Goal: Information Seeking & Learning: Check status

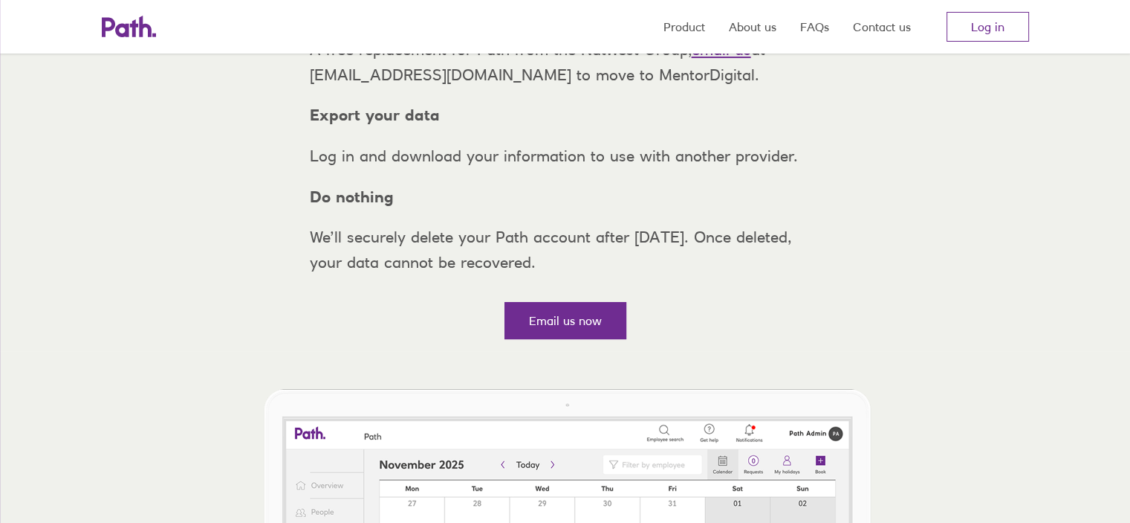
scroll to position [297, 0]
click at [991, 32] on link "Log in" at bounding box center [988, 27] width 83 height 30
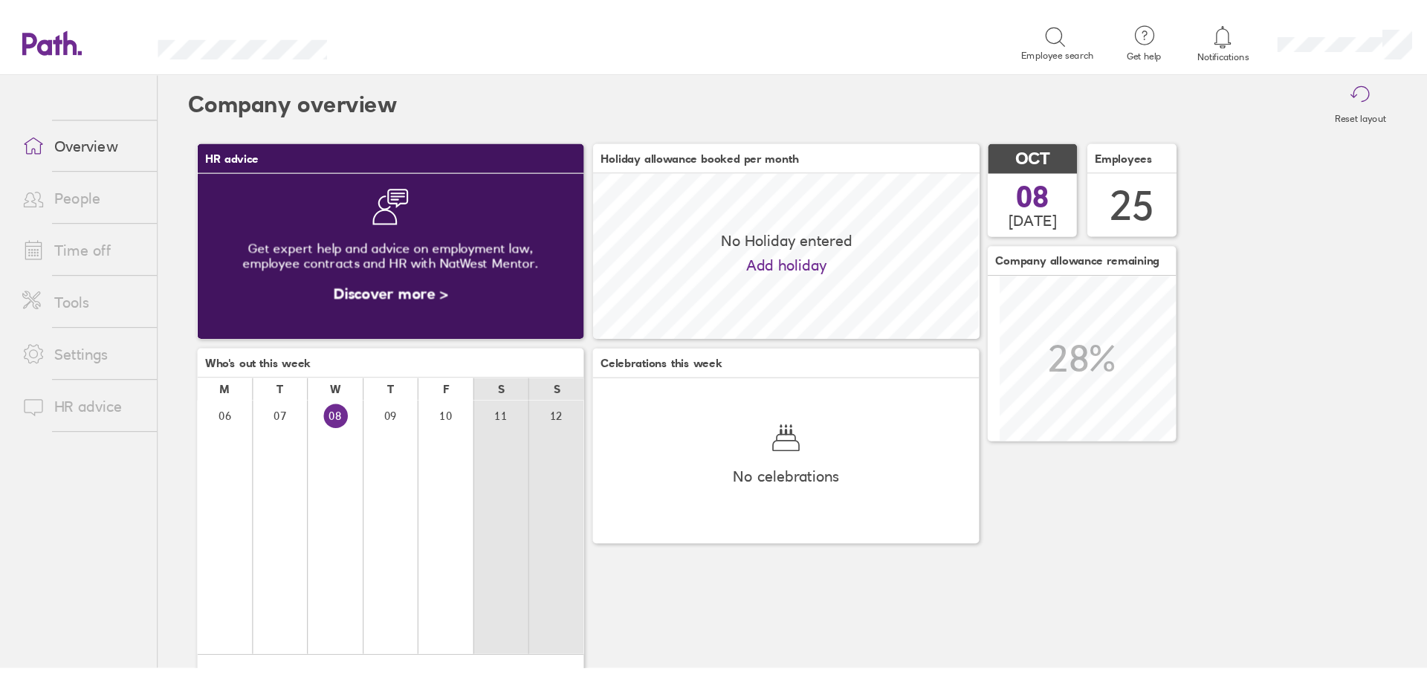
scroll to position [132, 309]
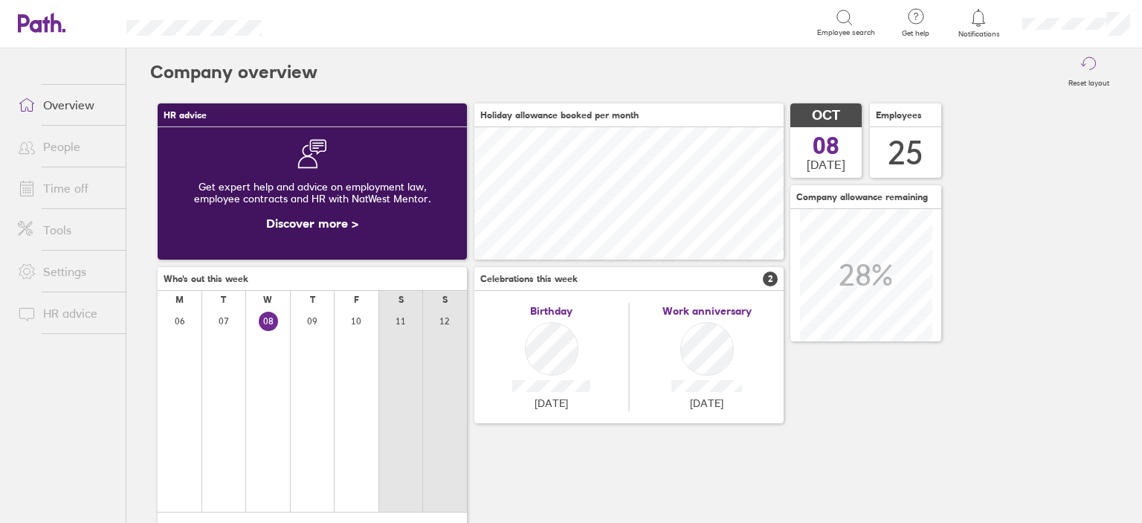
click at [54, 183] on link "Time off" at bounding box center [66, 188] width 120 height 30
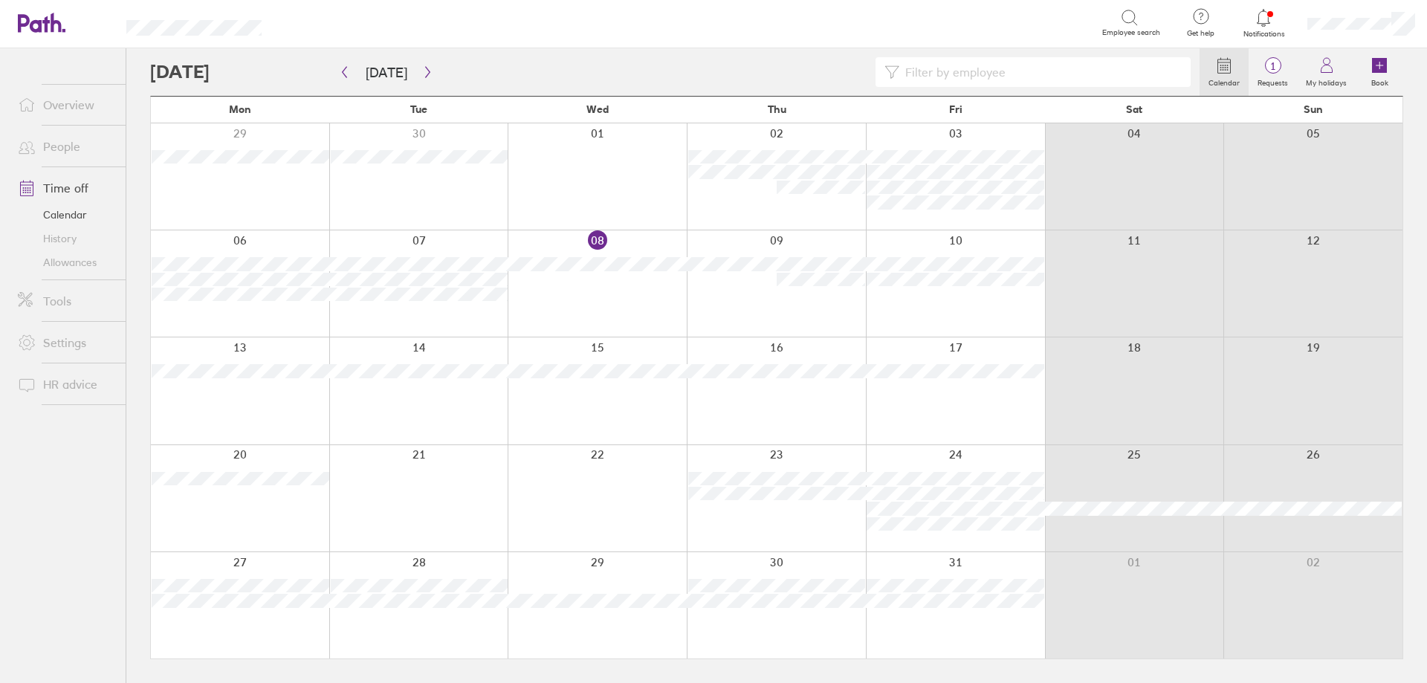
click at [79, 153] on link "People" at bounding box center [66, 147] width 120 height 30
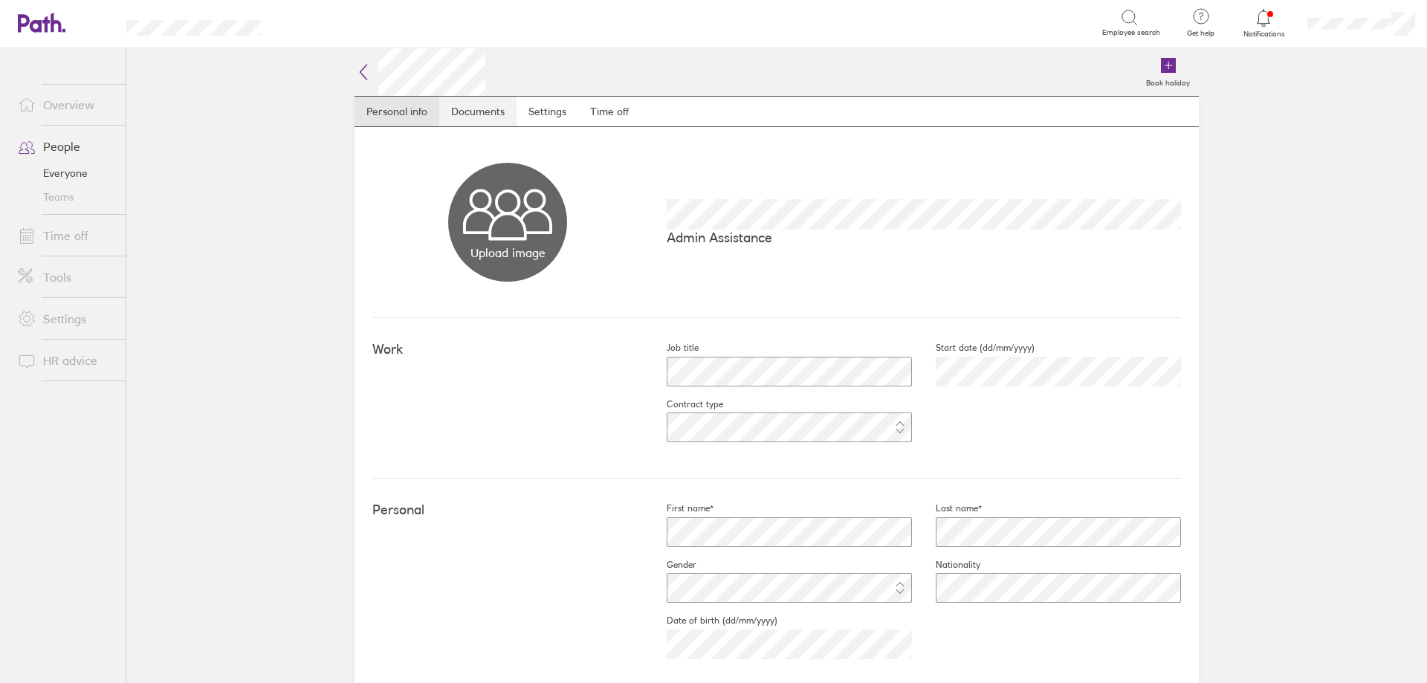
click at [456, 118] on link "Documents" at bounding box center [477, 112] width 77 height 30
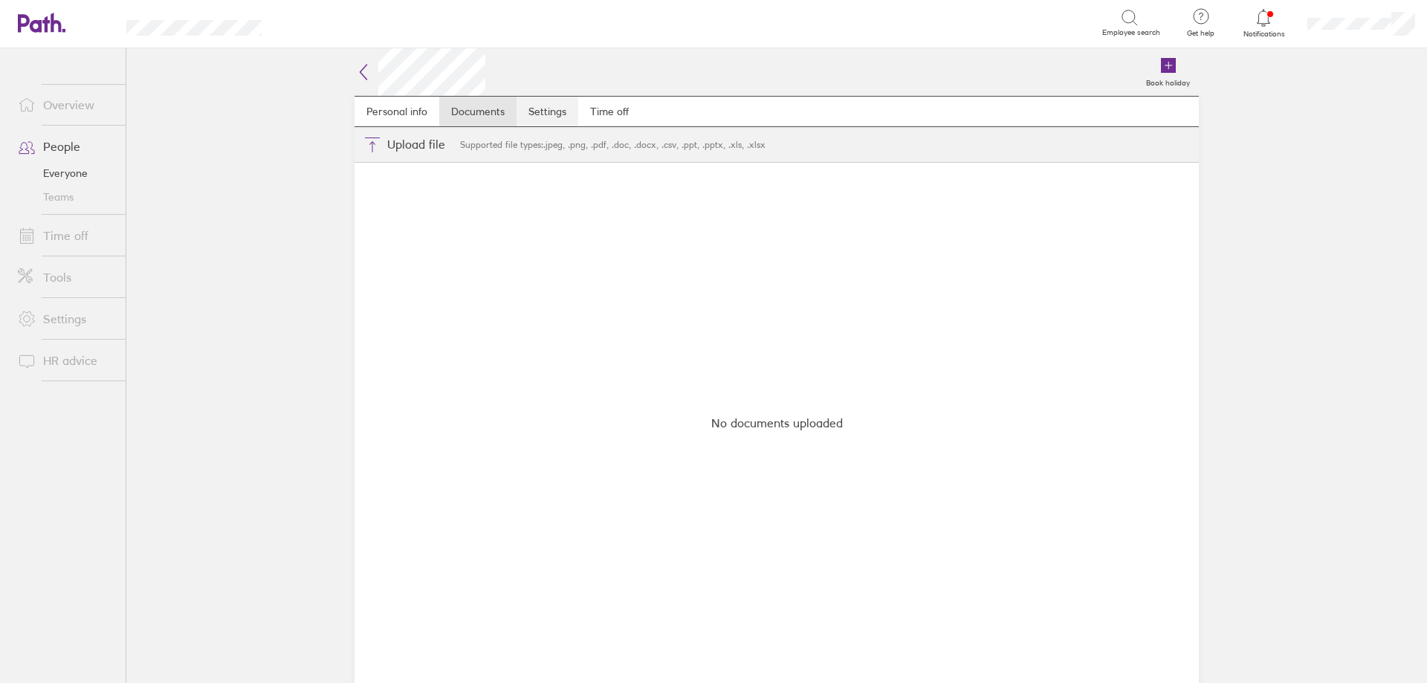
click at [523, 112] on link "Settings" at bounding box center [548, 112] width 62 height 30
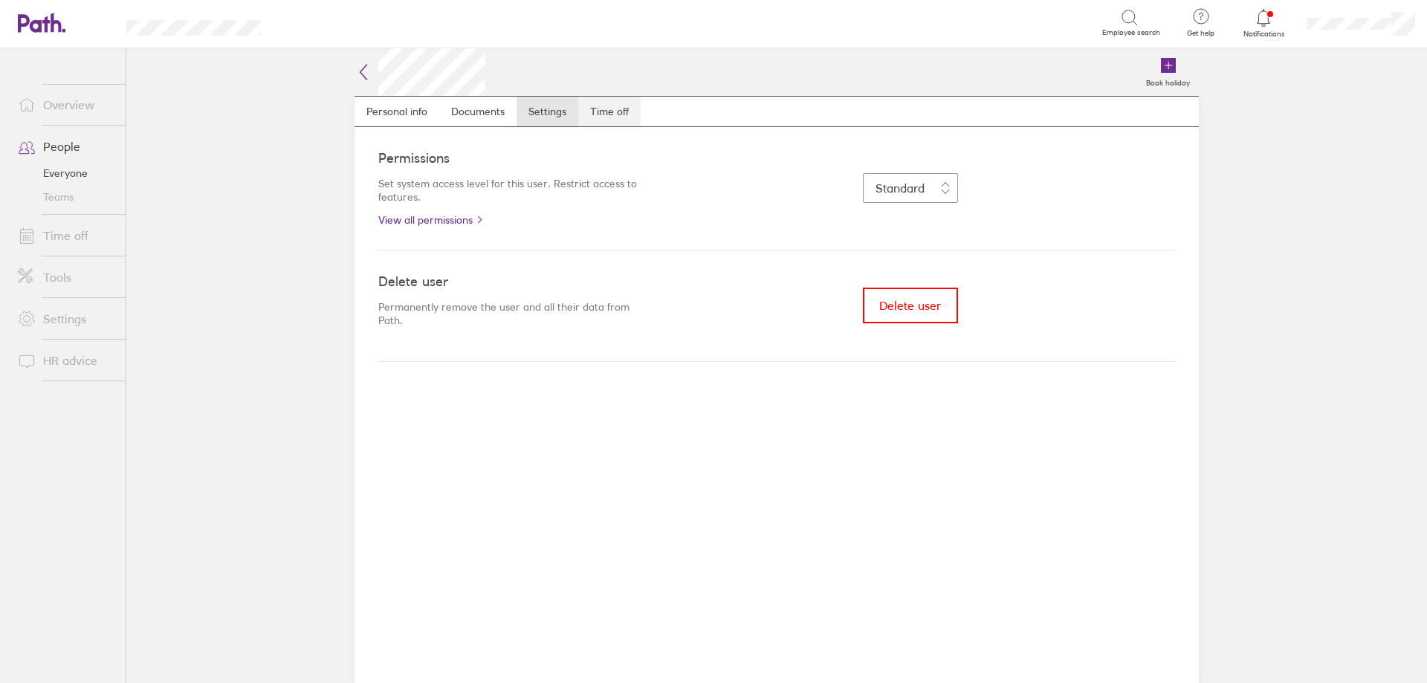
click at [589, 106] on link "Time off" at bounding box center [609, 112] width 62 height 30
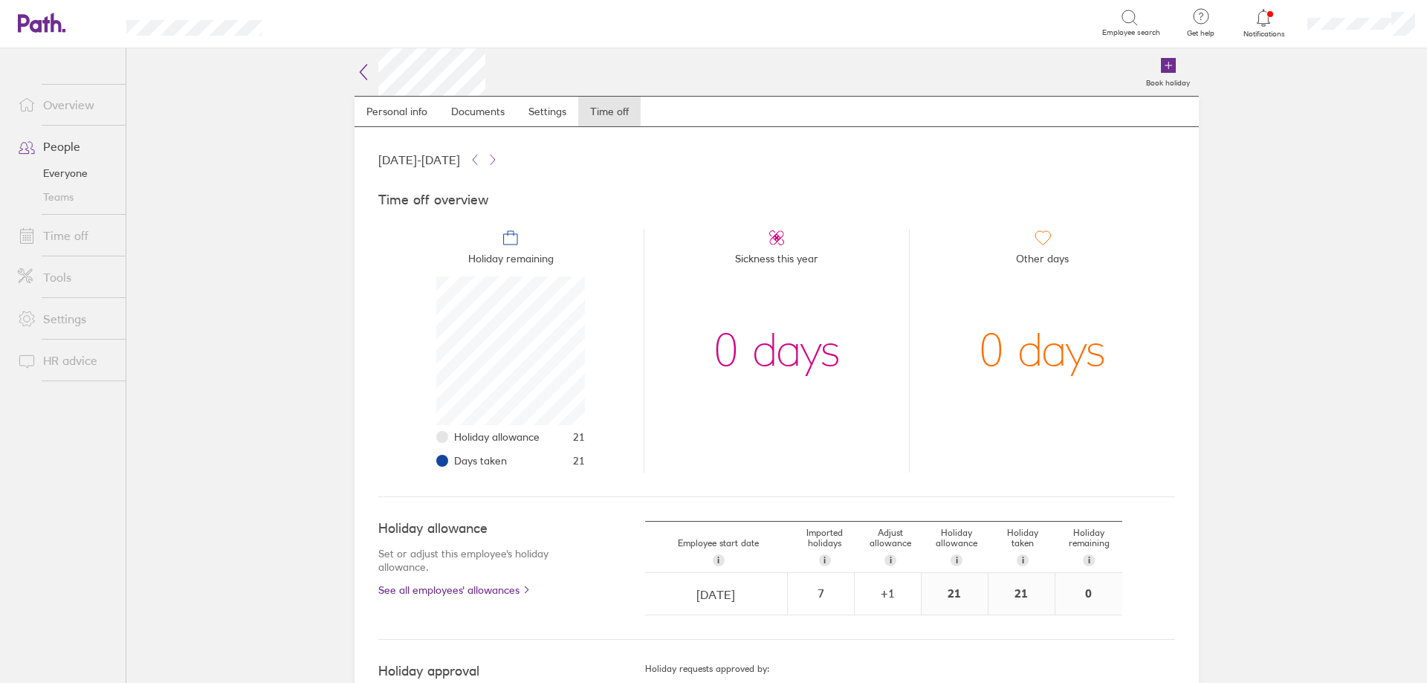
scroll to position [149, 149]
click at [822, 522] on div "7" at bounding box center [821, 592] width 65 height 13
click at [817, 522] on div "Holiday allowance Set or adjust this employee's holiday allowance. See all empl…" at bounding box center [776, 568] width 797 height 143
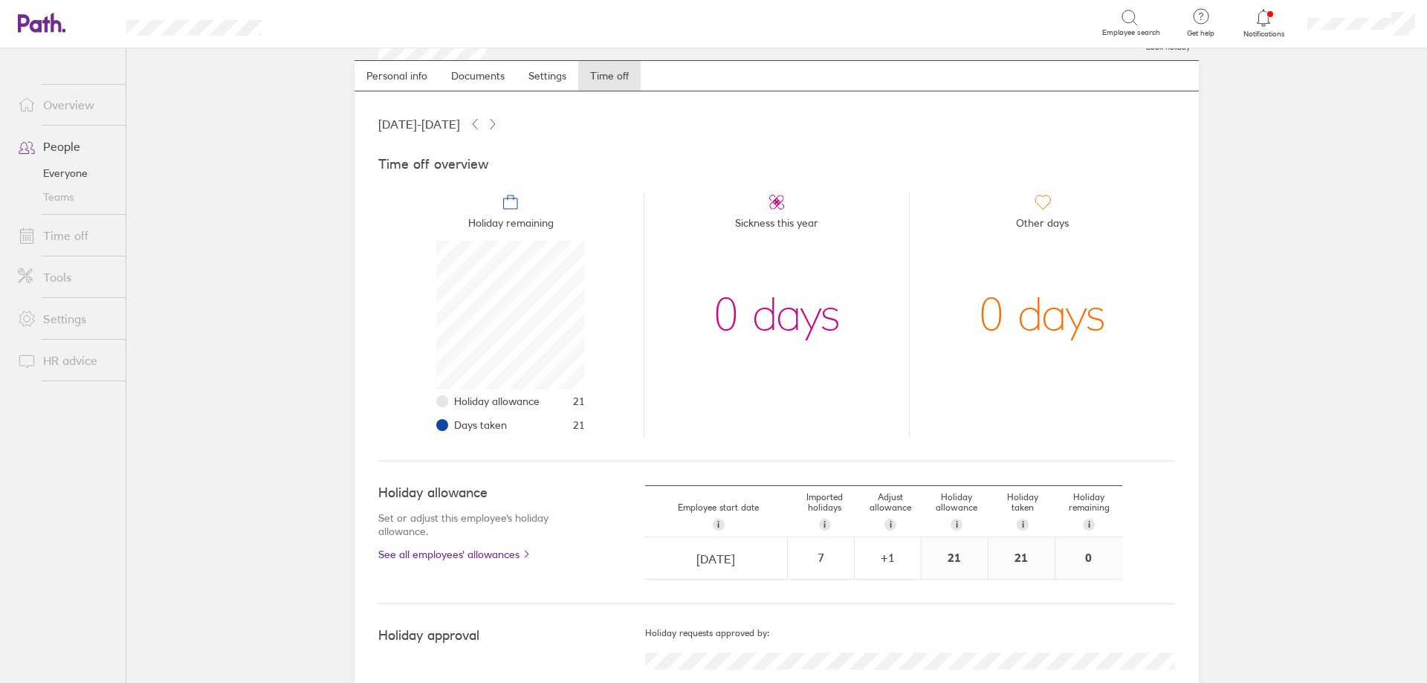
scroll to position [71, 0]
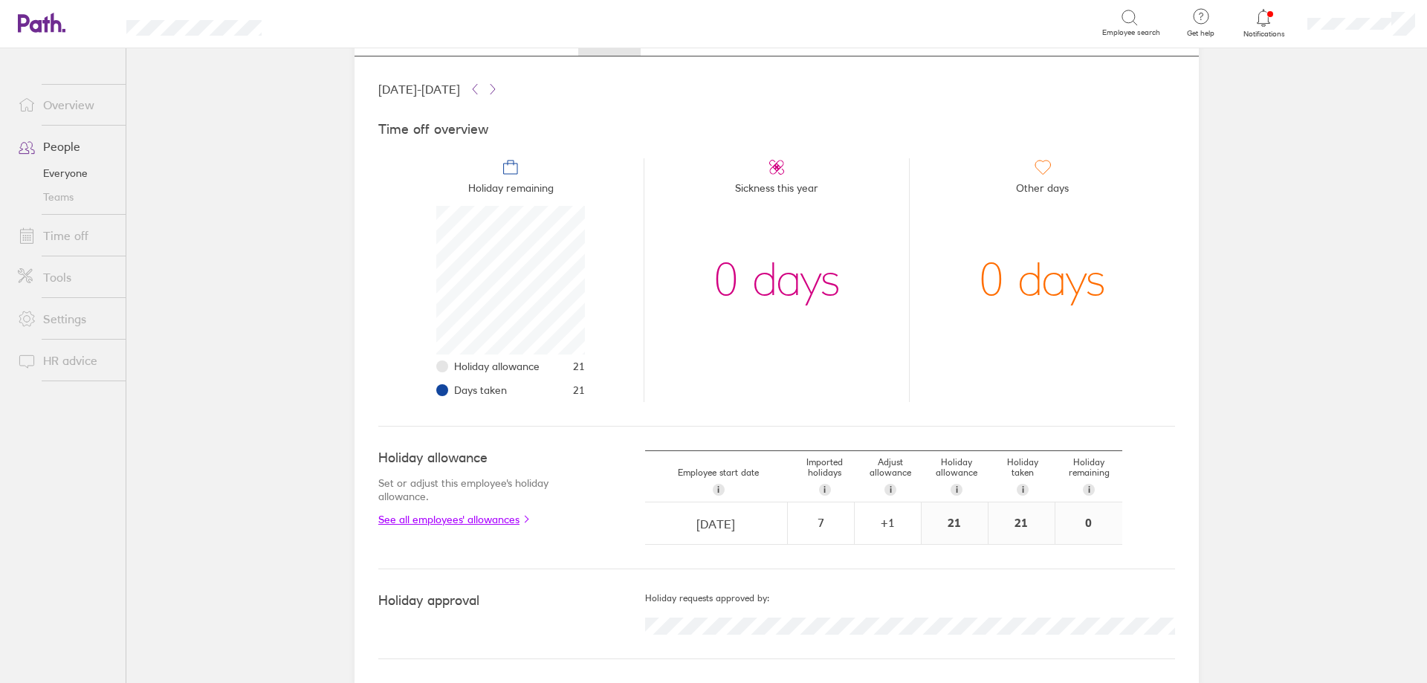
click at [444, 514] on link "See all employees' allowances" at bounding box center [481, 520] width 207 height 12
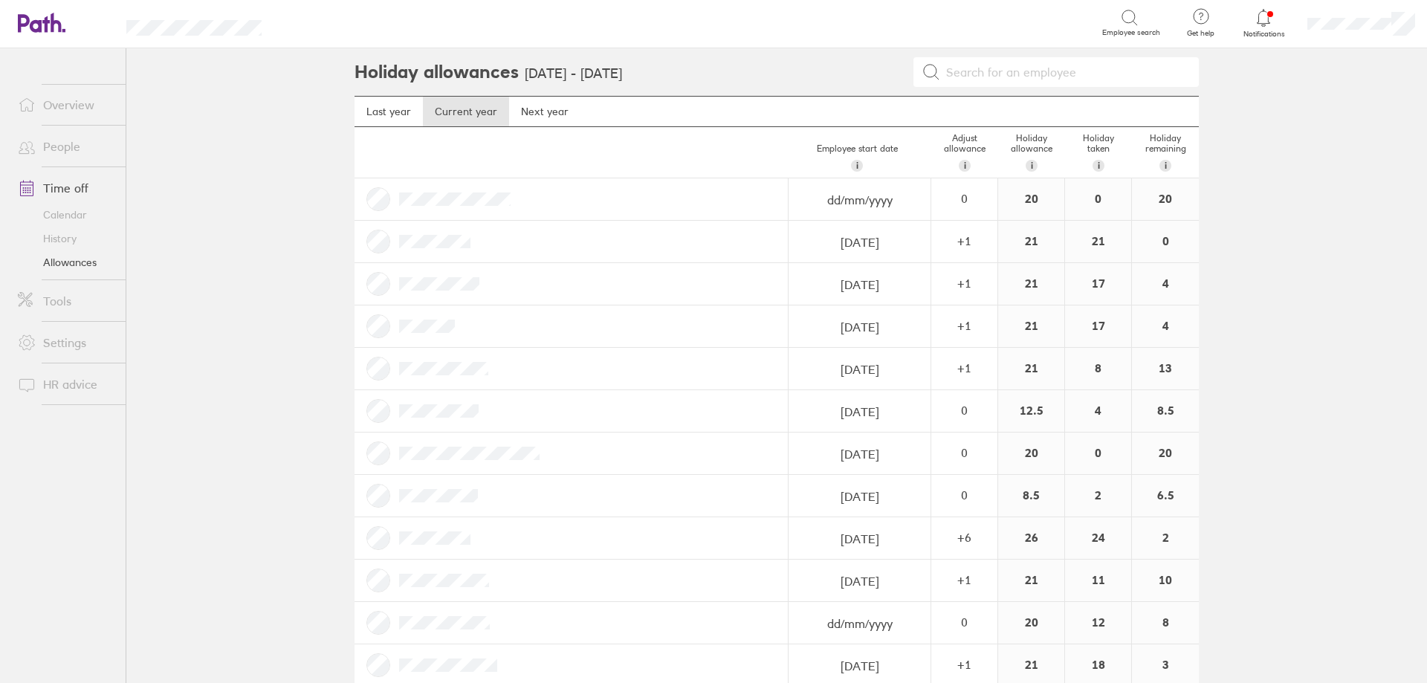
click at [508, 239] on div at bounding box center [572, 242] width 434 height 42
click at [690, 230] on div at bounding box center [572, 242] width 434 height 42
click at [997, 70] on input at bounding box center [1065, 72] width 250 height 28
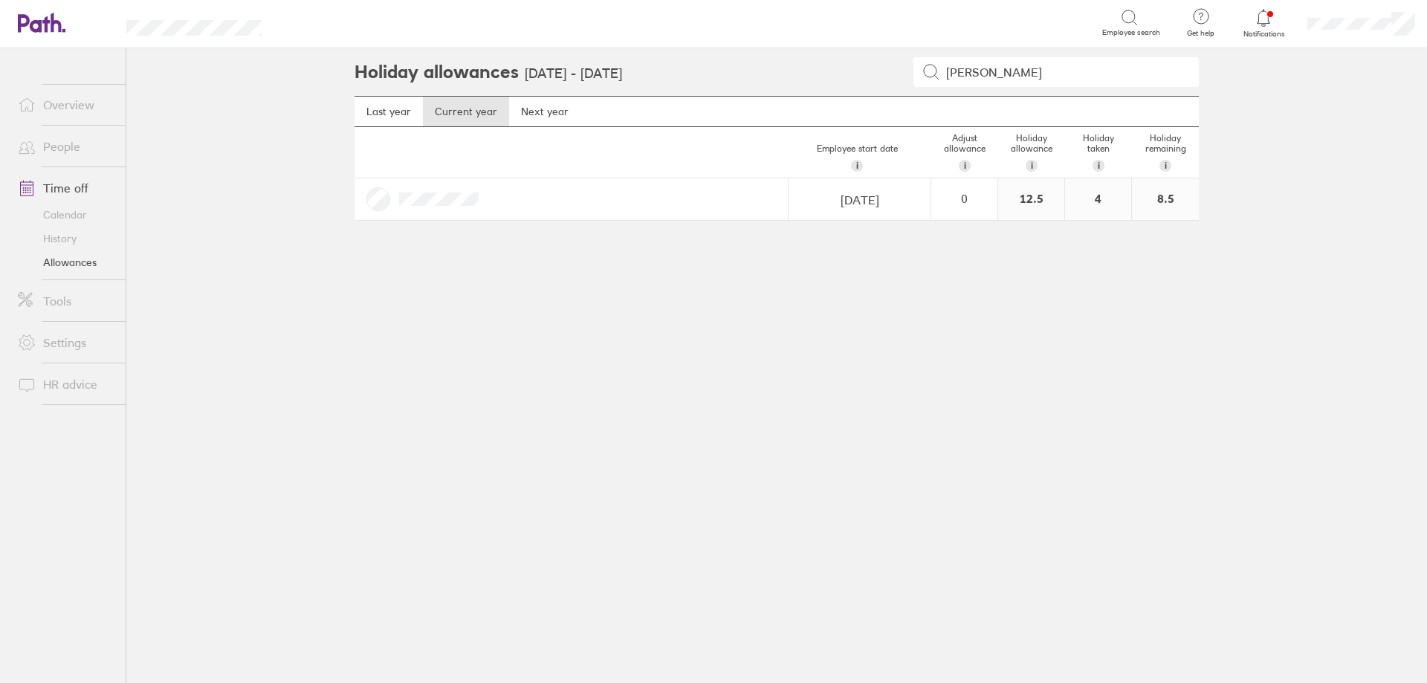
type input "FRANK"
click at [78, 155] on link "People" at bounding box center [66, 147] width 120 height 30
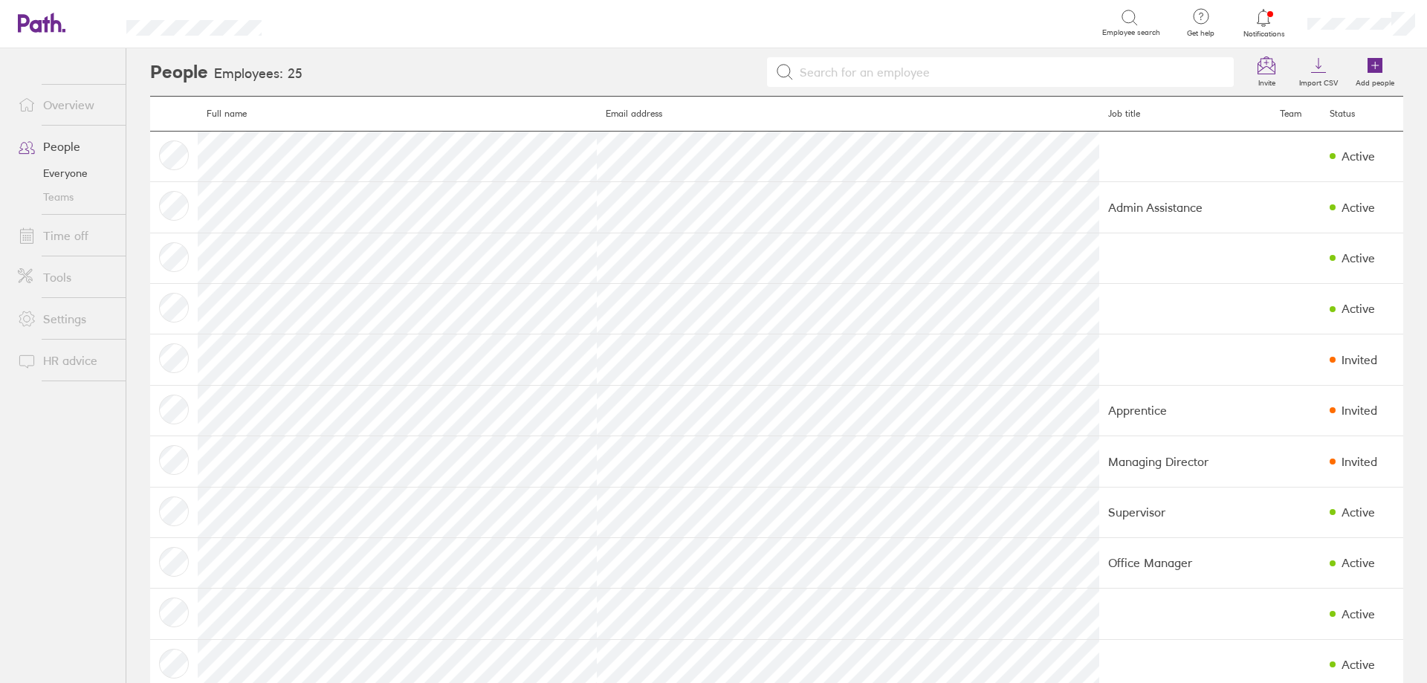
click at [77, 240] on link "Time off" at bounding box center [66, 236] width 120 height 30
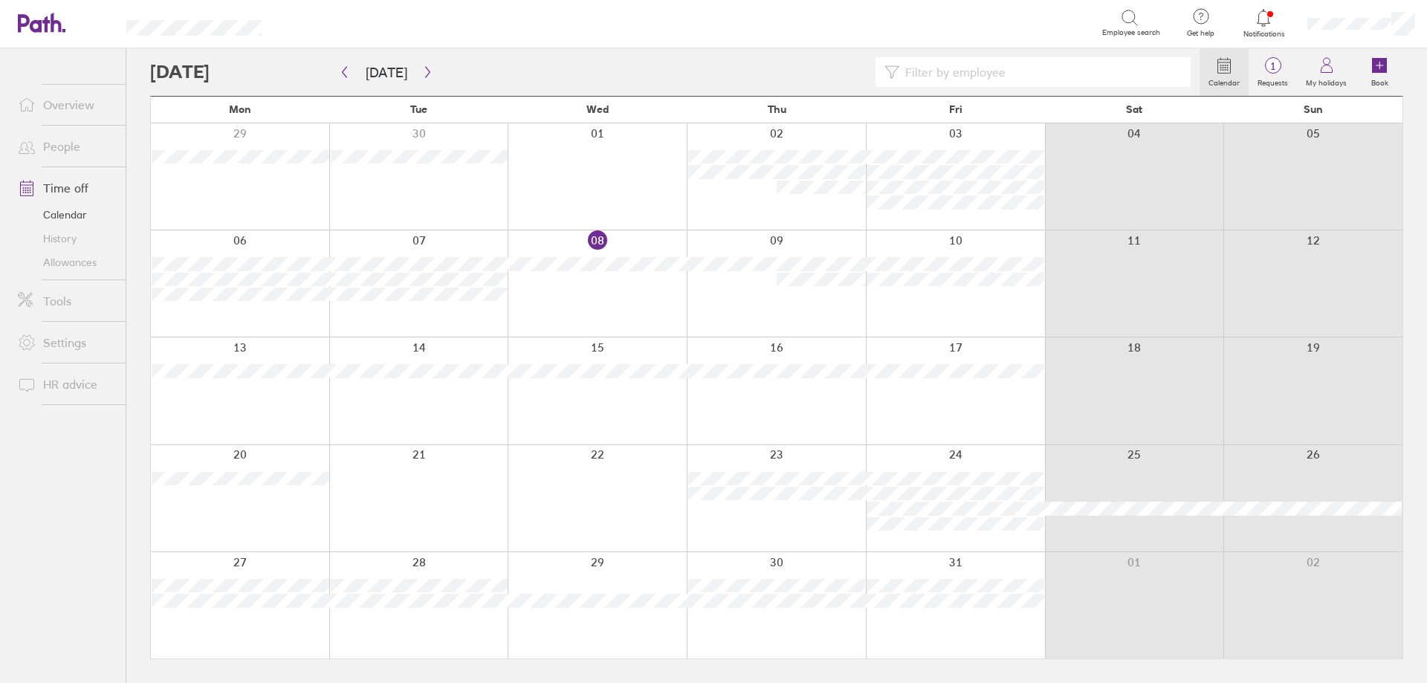
click at [70, 264] on link "Allowances" at bounding box center [66, 262] width 120 height 24
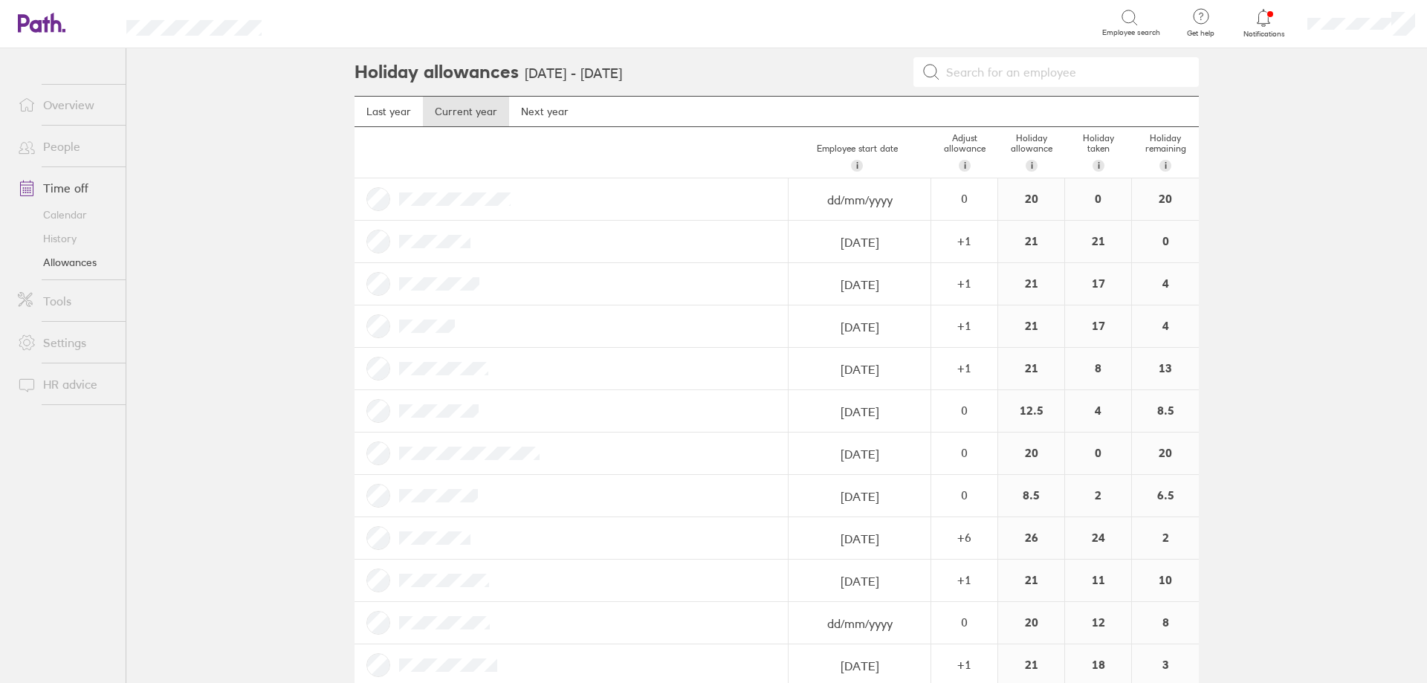
click at [1023, 76] on input at bounding box center [1065, 72] width 250 height 28
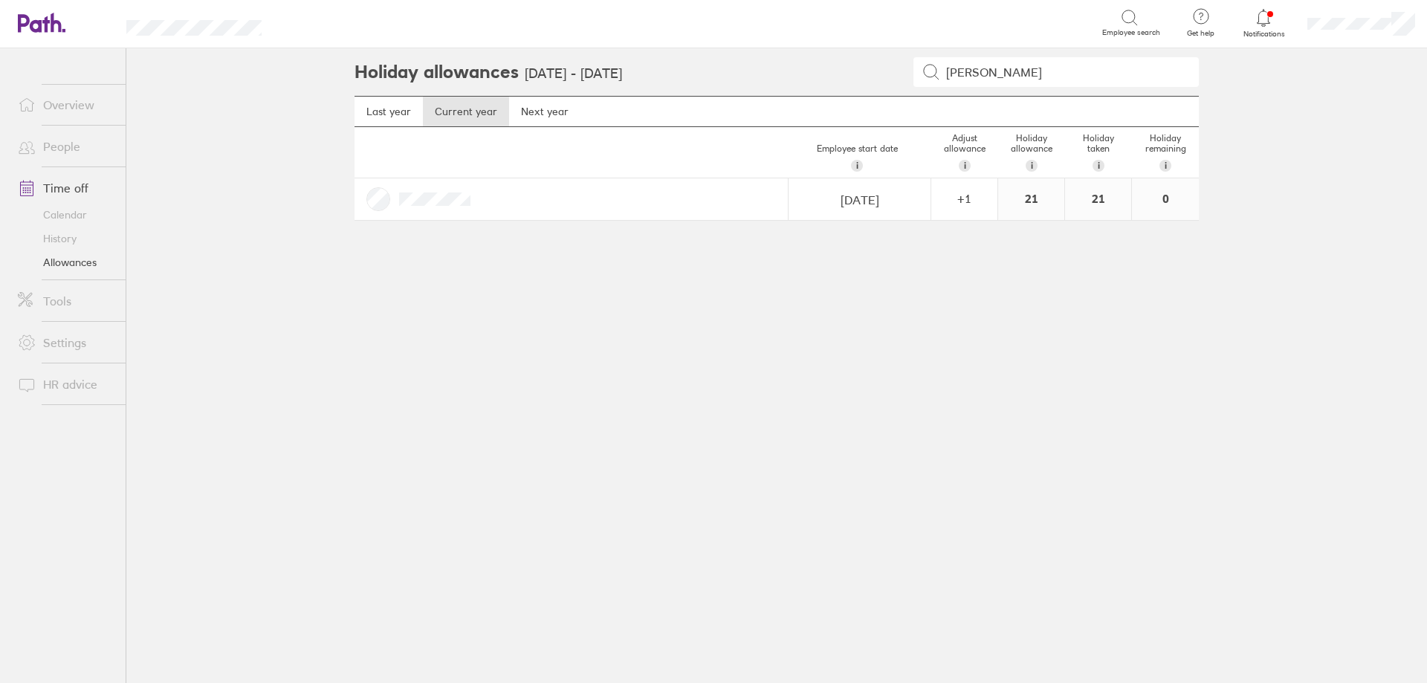
type input "ANNIE"
click at [1041, 215] on div "21" at bounding box center [1031, 199] width 66 height 42
click at [1038, 204] on div "21" at bounding box center [1031, 199] width 66 height 42
click at [1096, 198] on div "21" at bounding box center [1098, 199] width 66 height 42
click at [429, 207] on div at bounding box center [572, 199] width 434 height 42
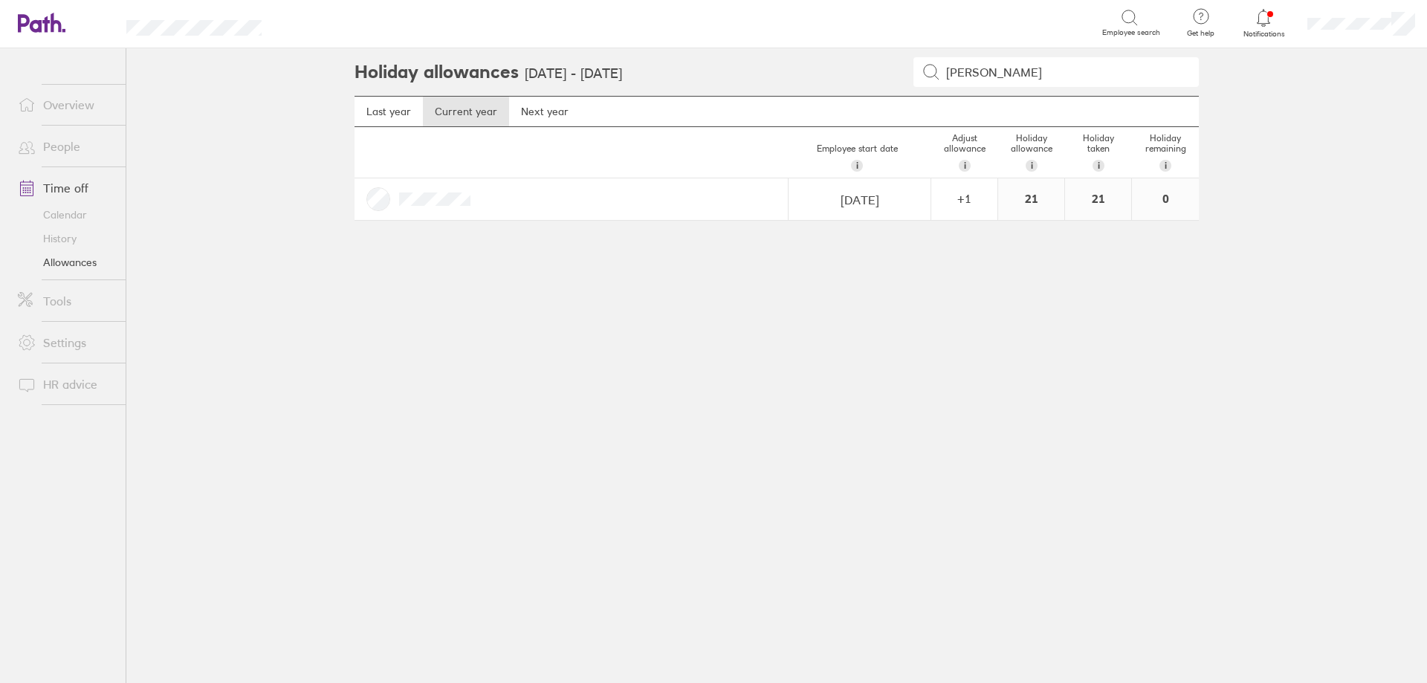
click at [380, 202] on div at bounding box center [572, 199] width 434 height 42
click at [60, 190] on link "Time off" at bounding box center [66, 188] width 120 height 30
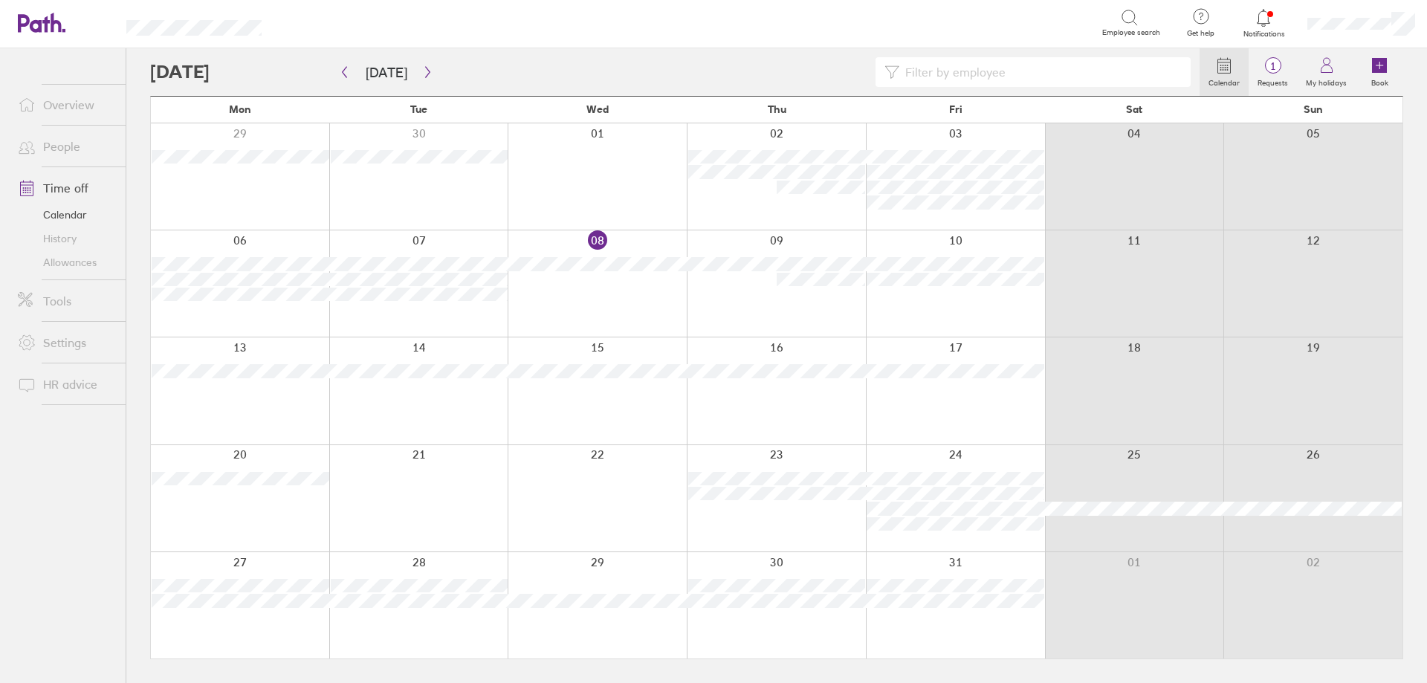
click at [960, 80] on input at bounding box center [1040, 72] width 282 height 28
type input "ANNIE"
click at [347, 71] on icon "button" at bounding box center [344, 72] width 11 height 12
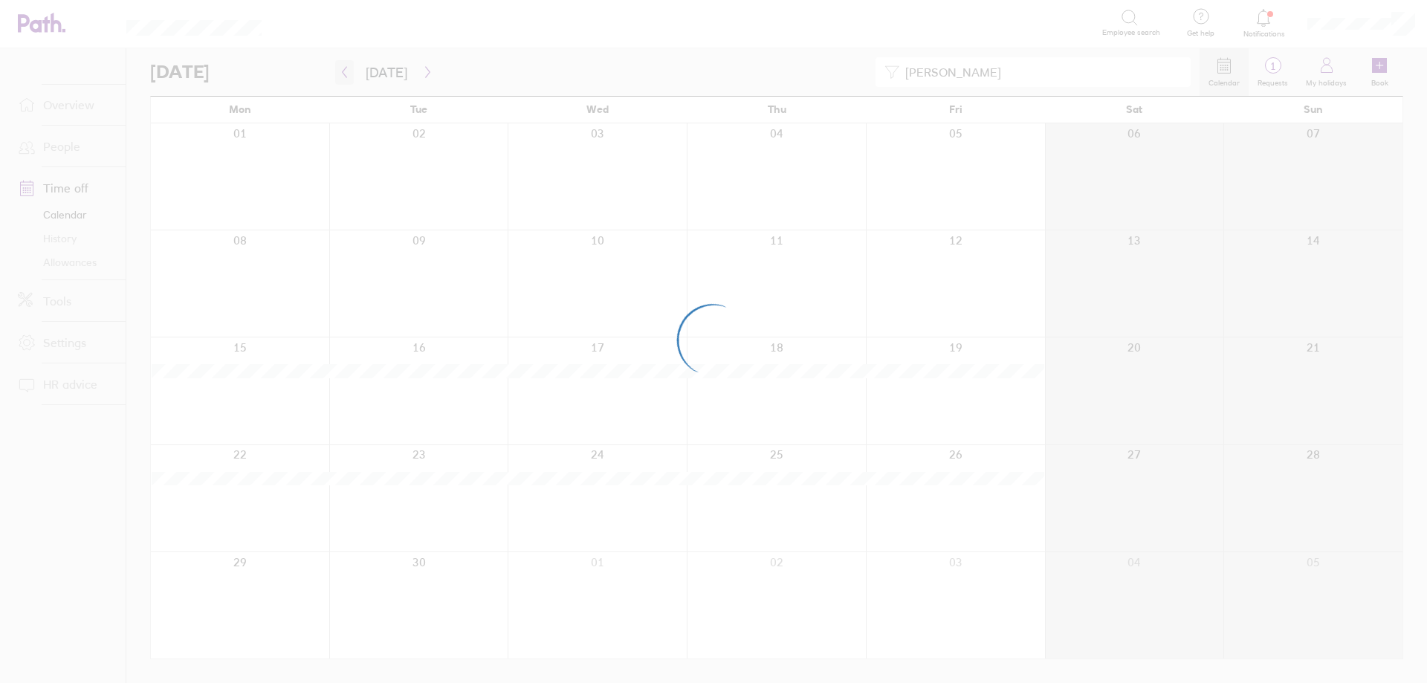
click at [347, 71] on div at bounding box center [713, 341] width 1427 height 683
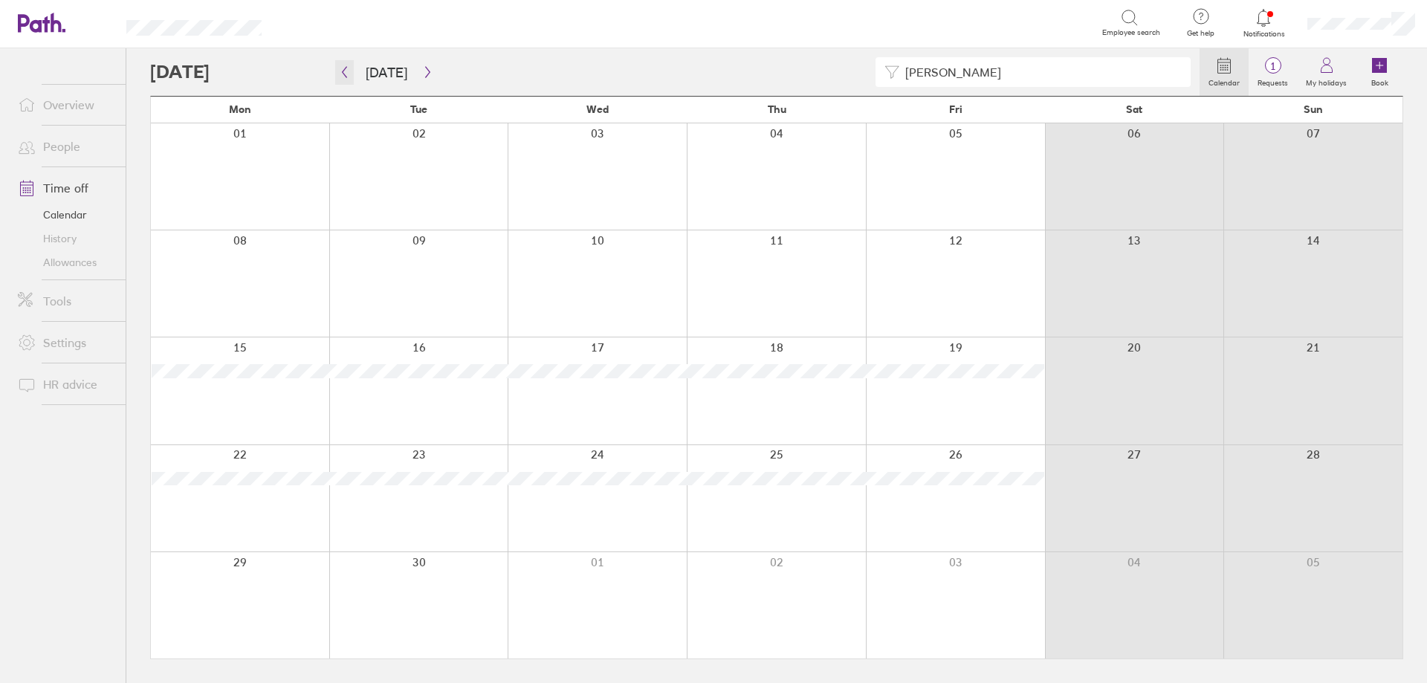
click at [347, 71] on icon "button" at bounding box center [344, 72] width 11 height 12
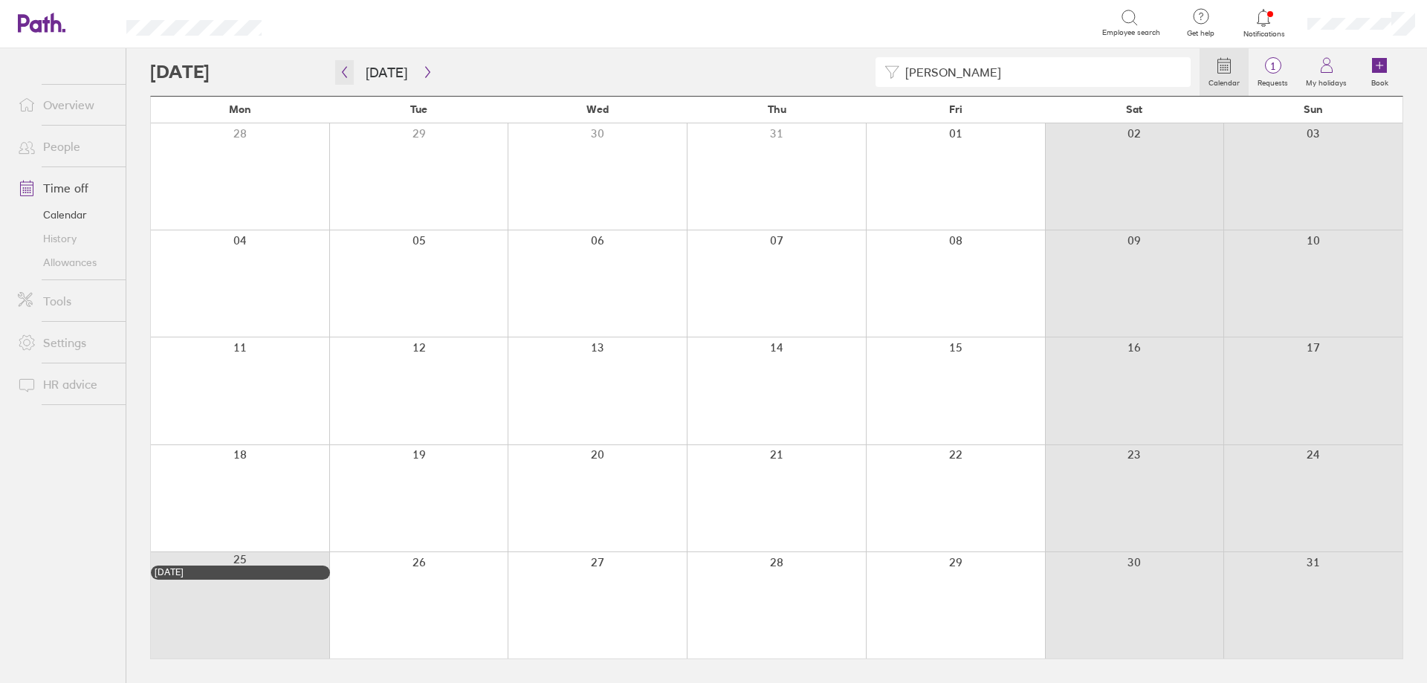
click at [346, 78] on button "button" at bounding box center [344, 72] width 19 height 25
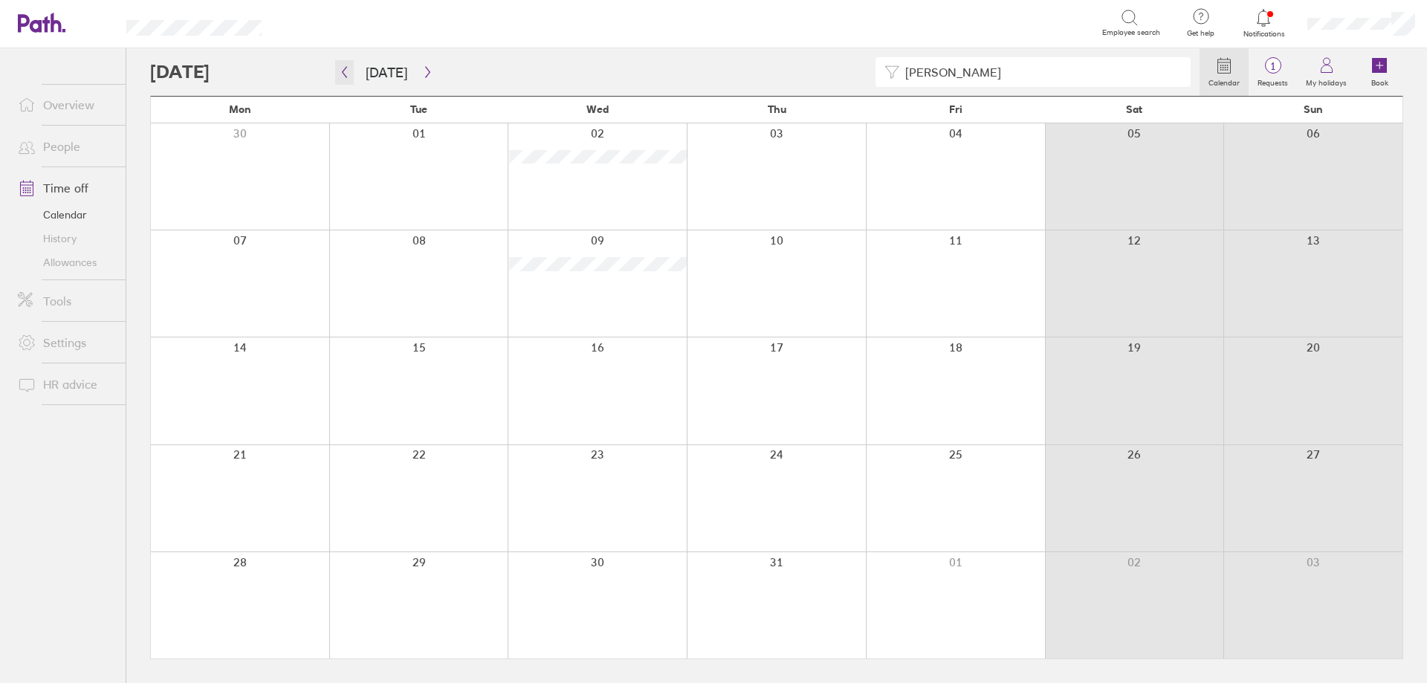
click at [346, 78] on button "button" at bounding box center [344, 72] width 19 height 25
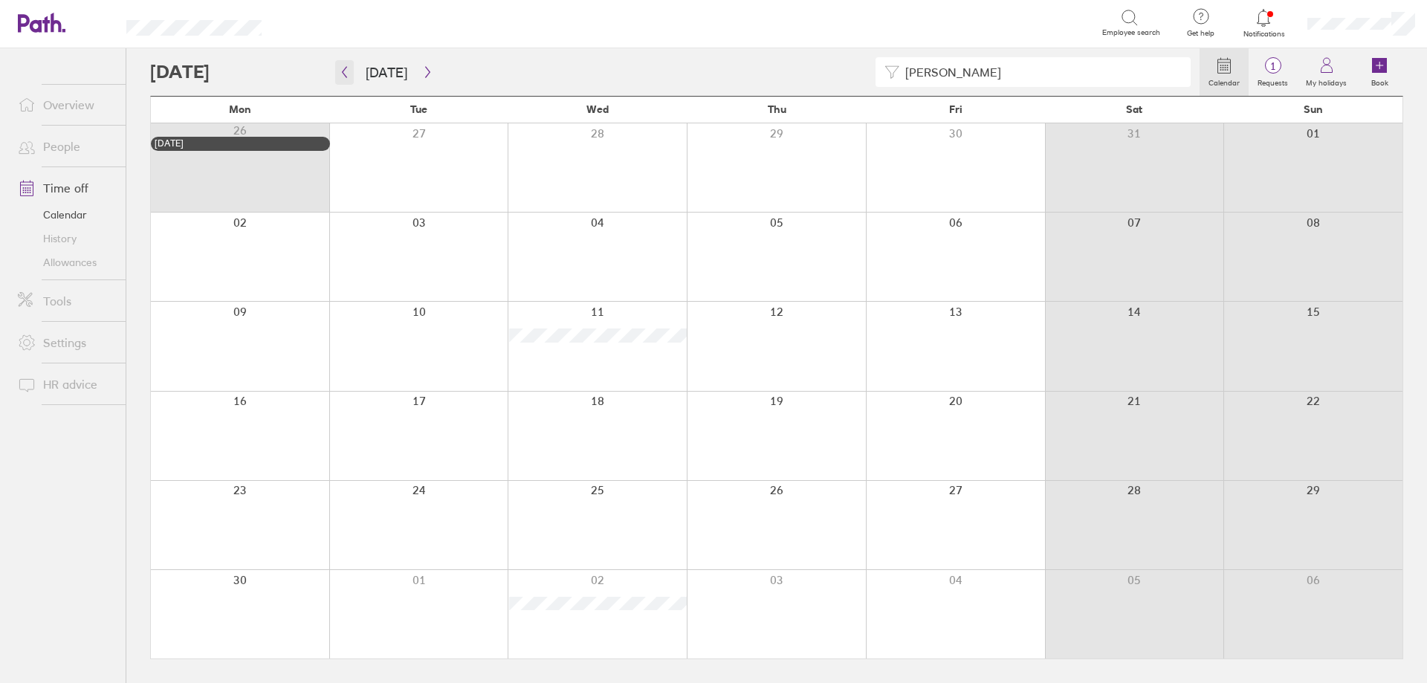
click at [349, 79] on button "button" at bounding box center [344, 72] width 19 height 25
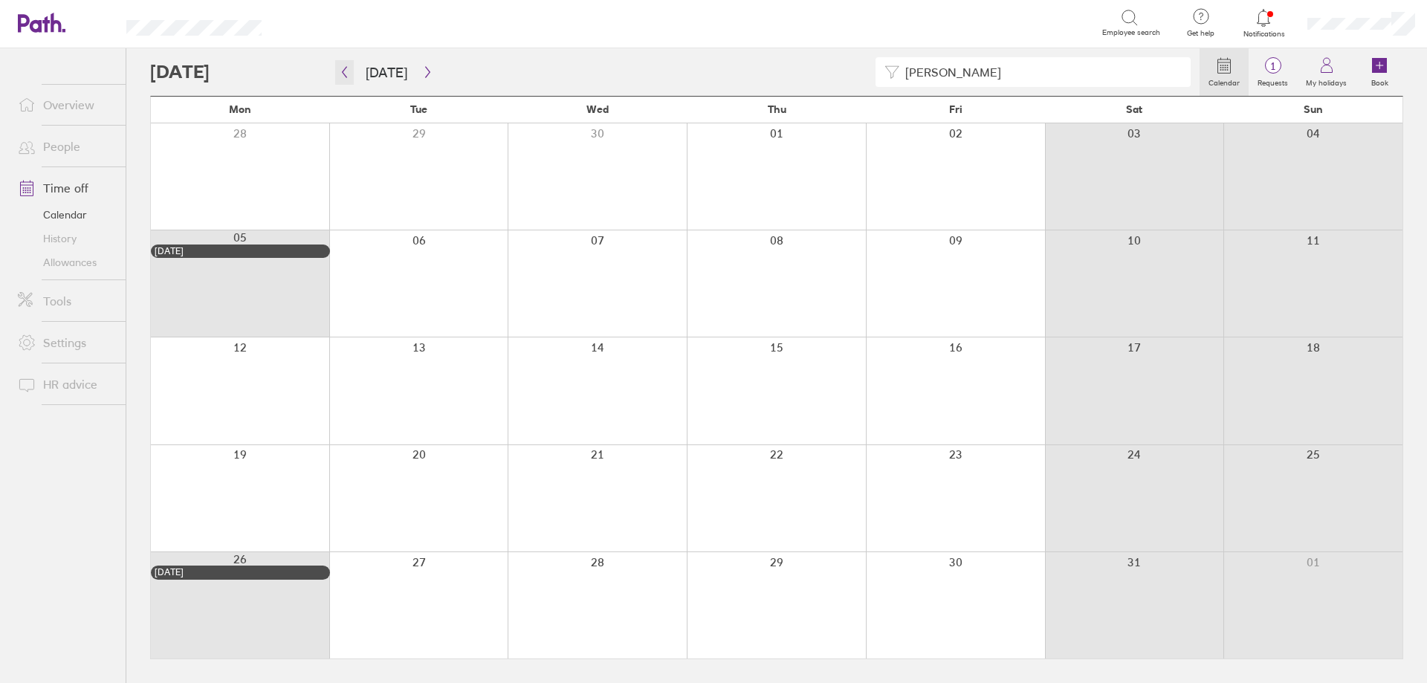
click at [342, 68] on icon "button" at bounding box center [344, 72] width 11 height 12
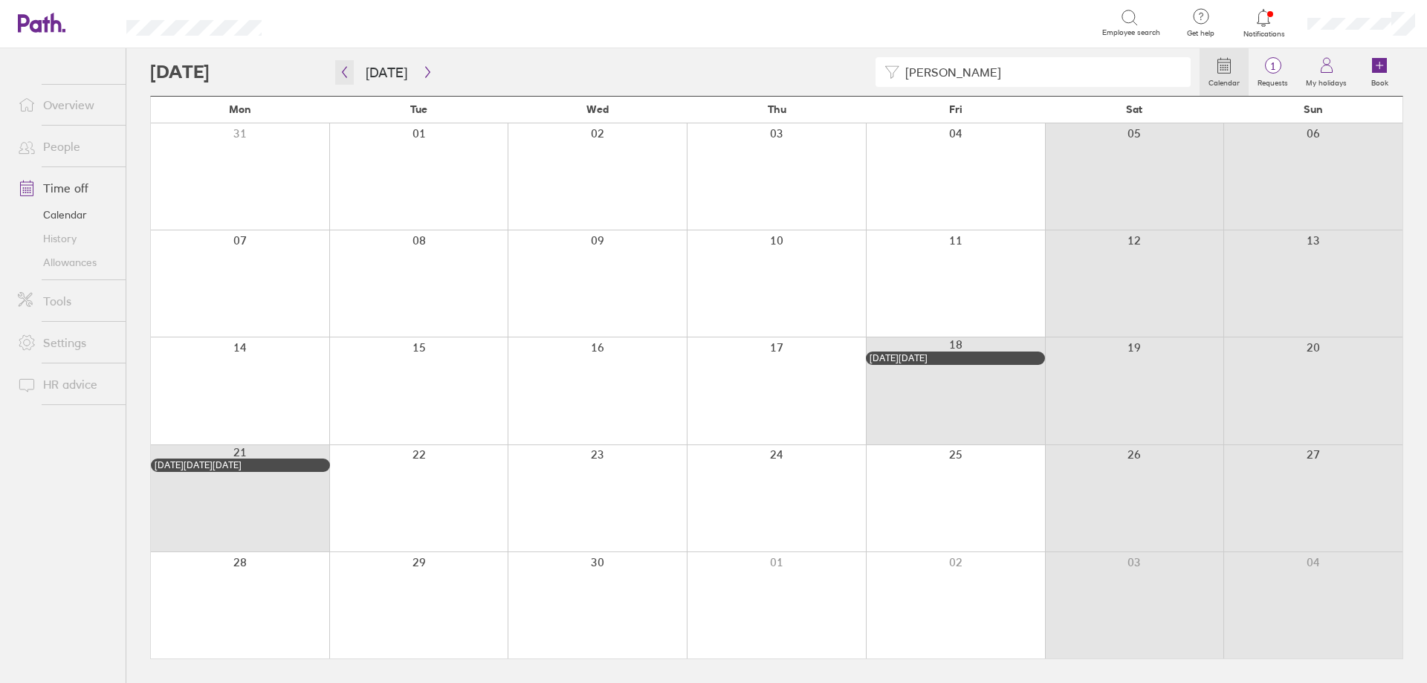
click at [341, 69] on icon "button" at bounding box center [344, 72] width 11 height 12
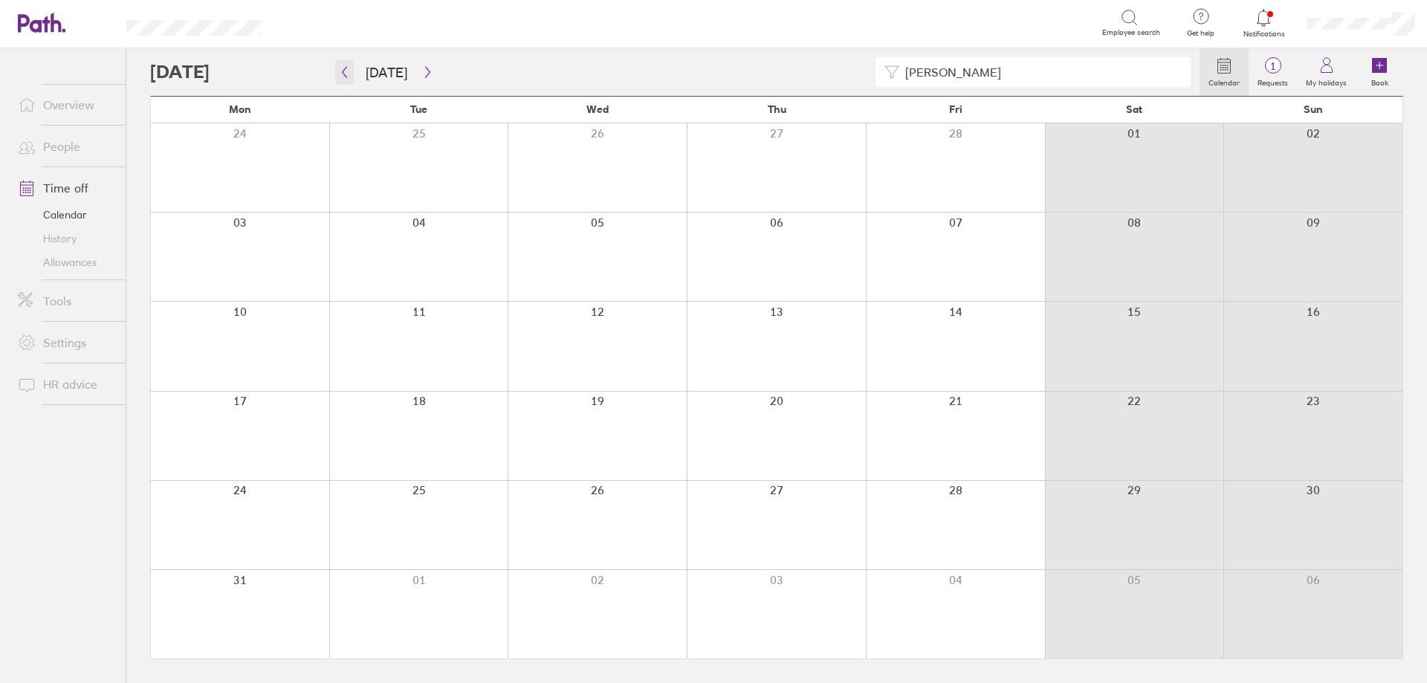
click at [345, 74] on icon "button" at bounding box center [344, 72] width 11 height 12
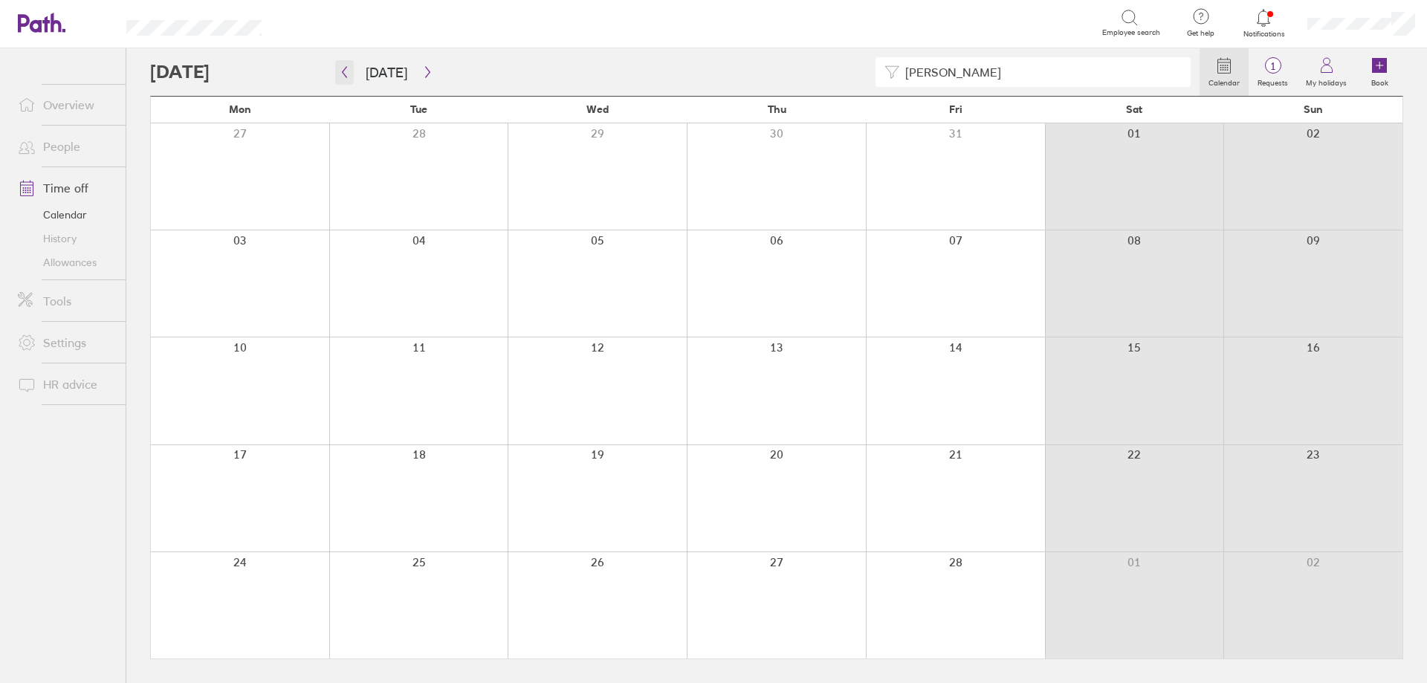
click at [345, 74] on icon "button" at bounding box center [344, 72] width 11 height 12
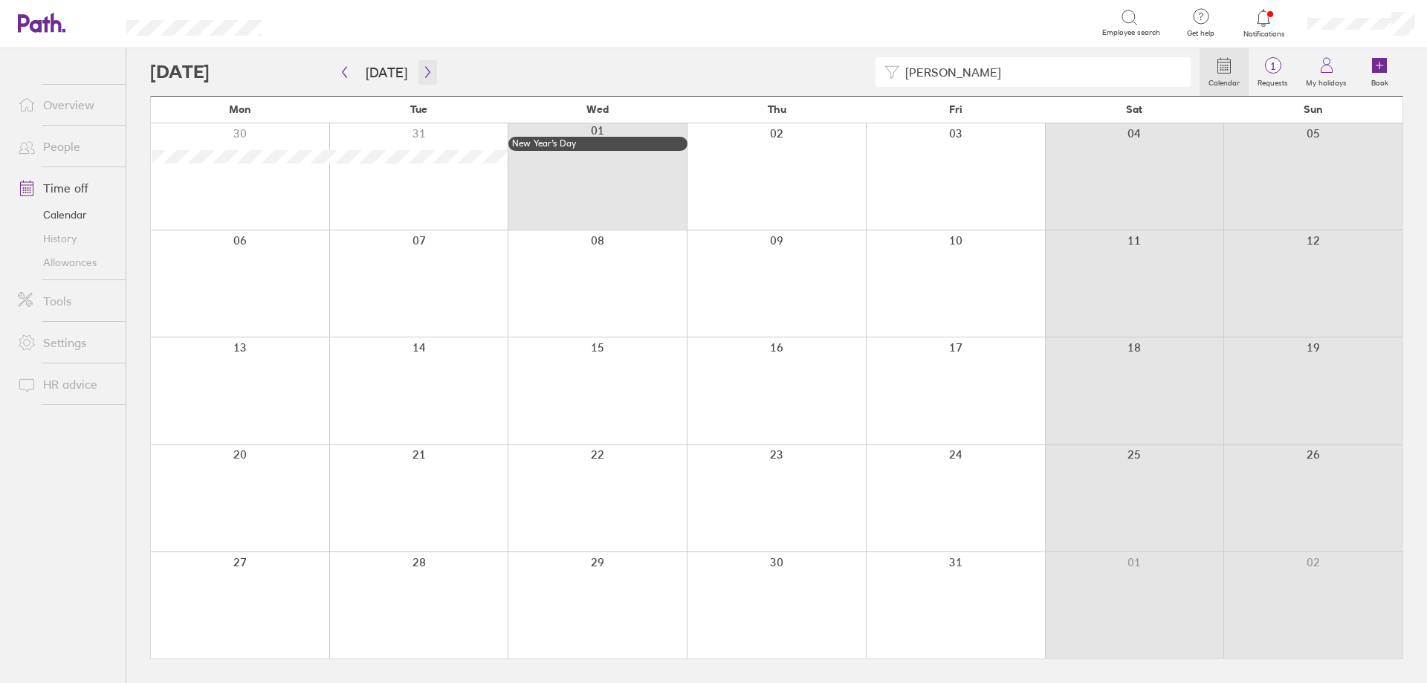
click at [422, 74] on icon "button" at bounding box center [427, 72] width 11 height 12
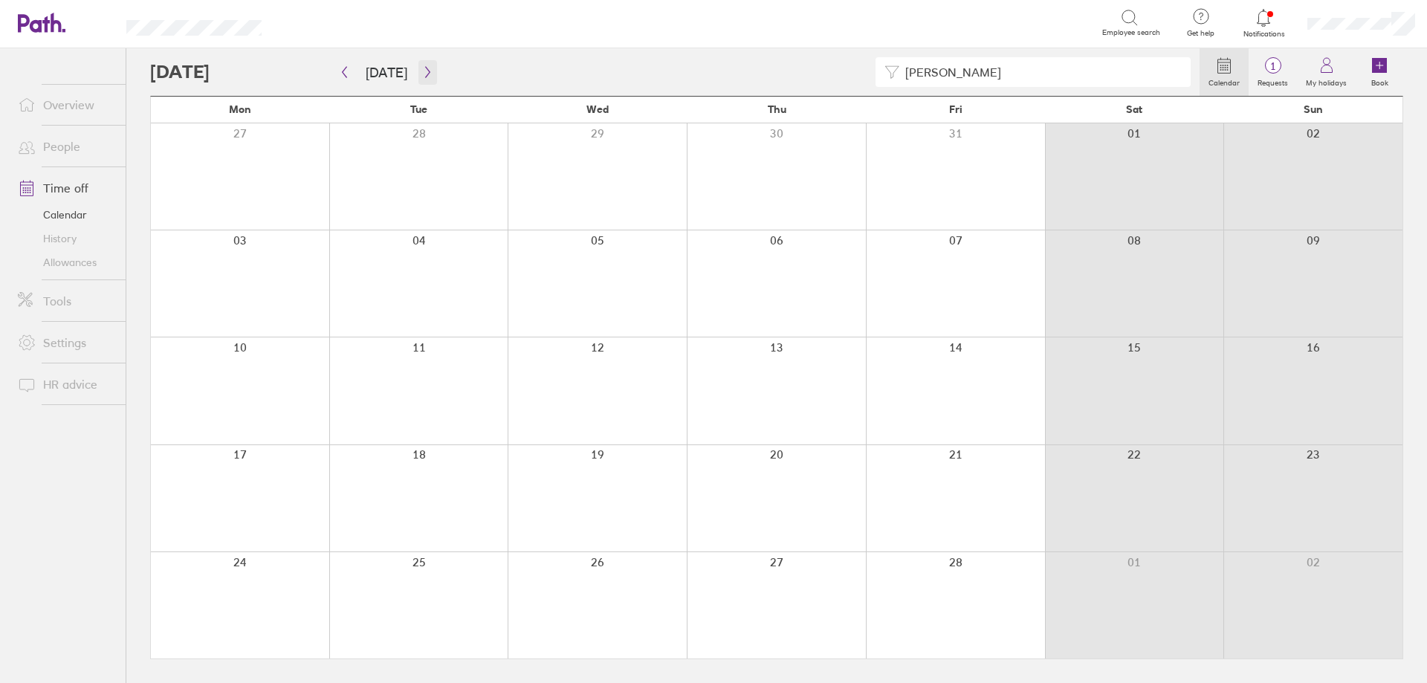
click at [419, 79] on button "button" at bounding box center [427, 72] width 19 height 25
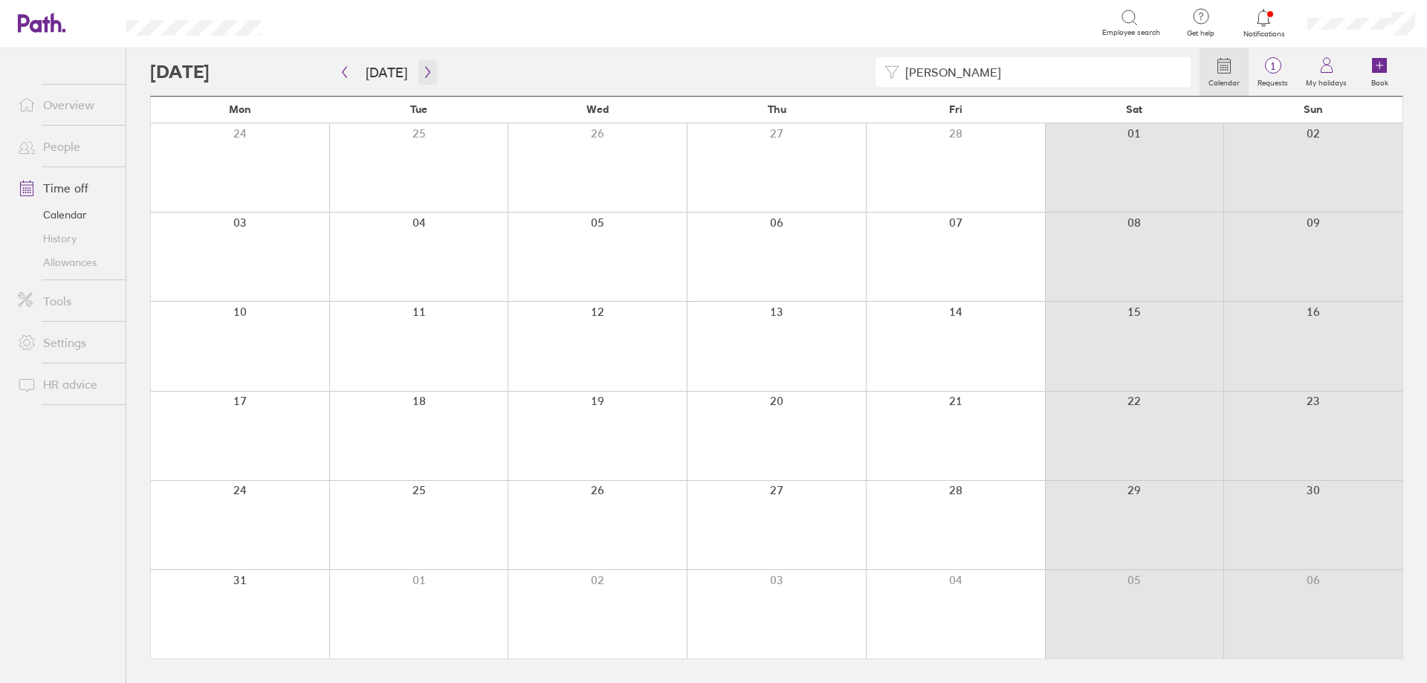
click at [418, 78] on button "button" at bounding box center [427, 72] width 19 height 25
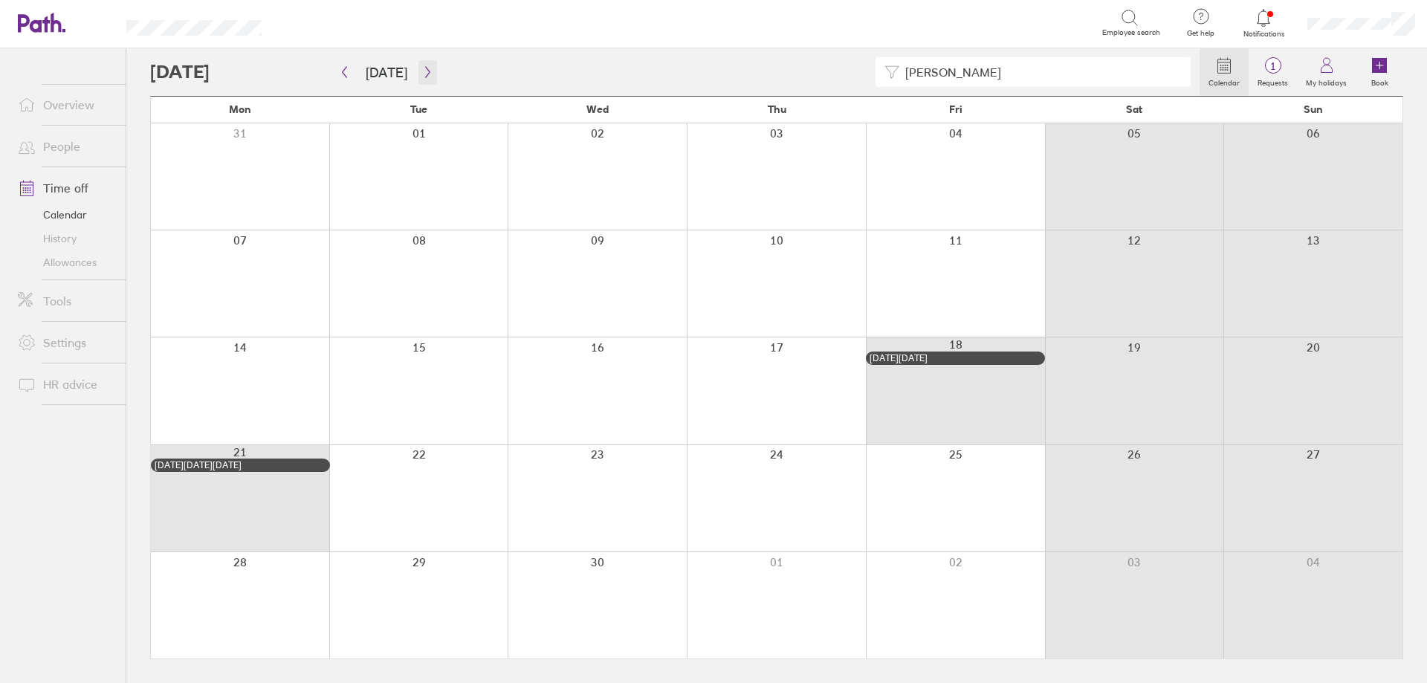
click at [422, 72] on icon "button" at bounding box center [427, 72] width 11 height 12
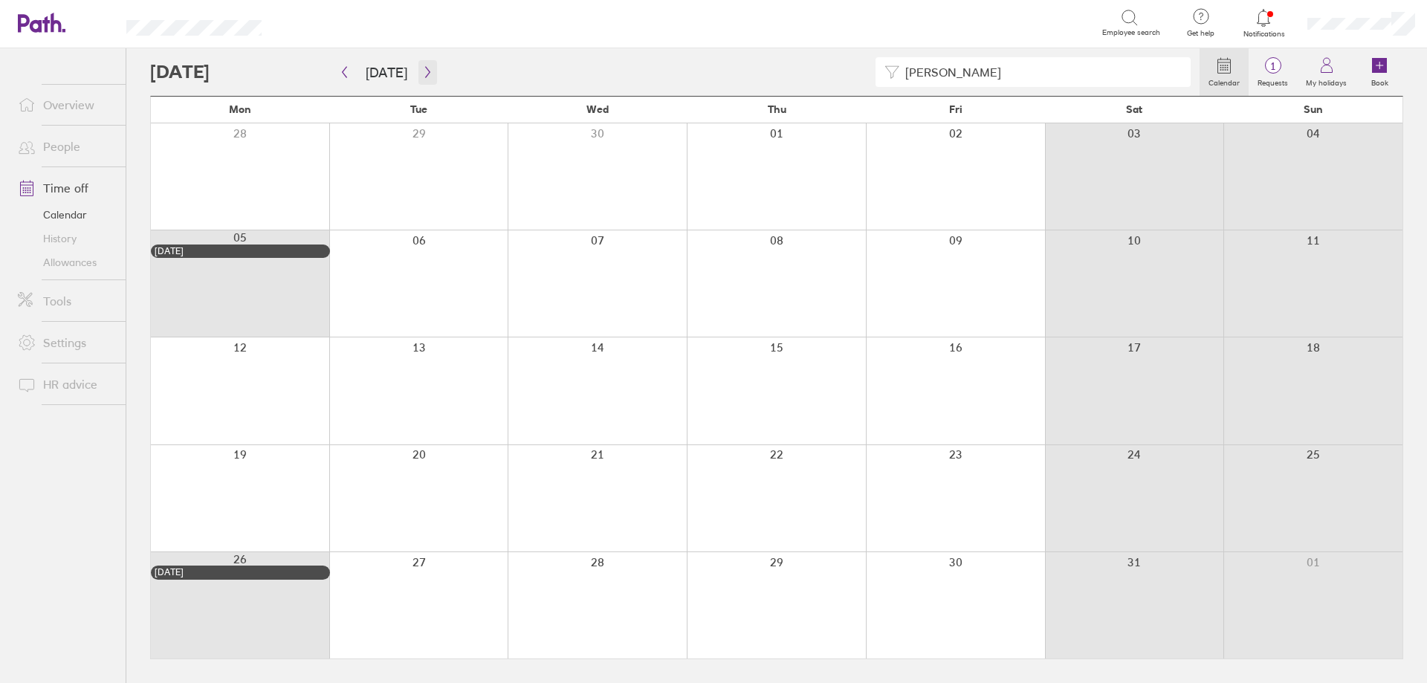
click at [422, 72] on icon "button" at bounding box center [427, 72] width 11 height 12
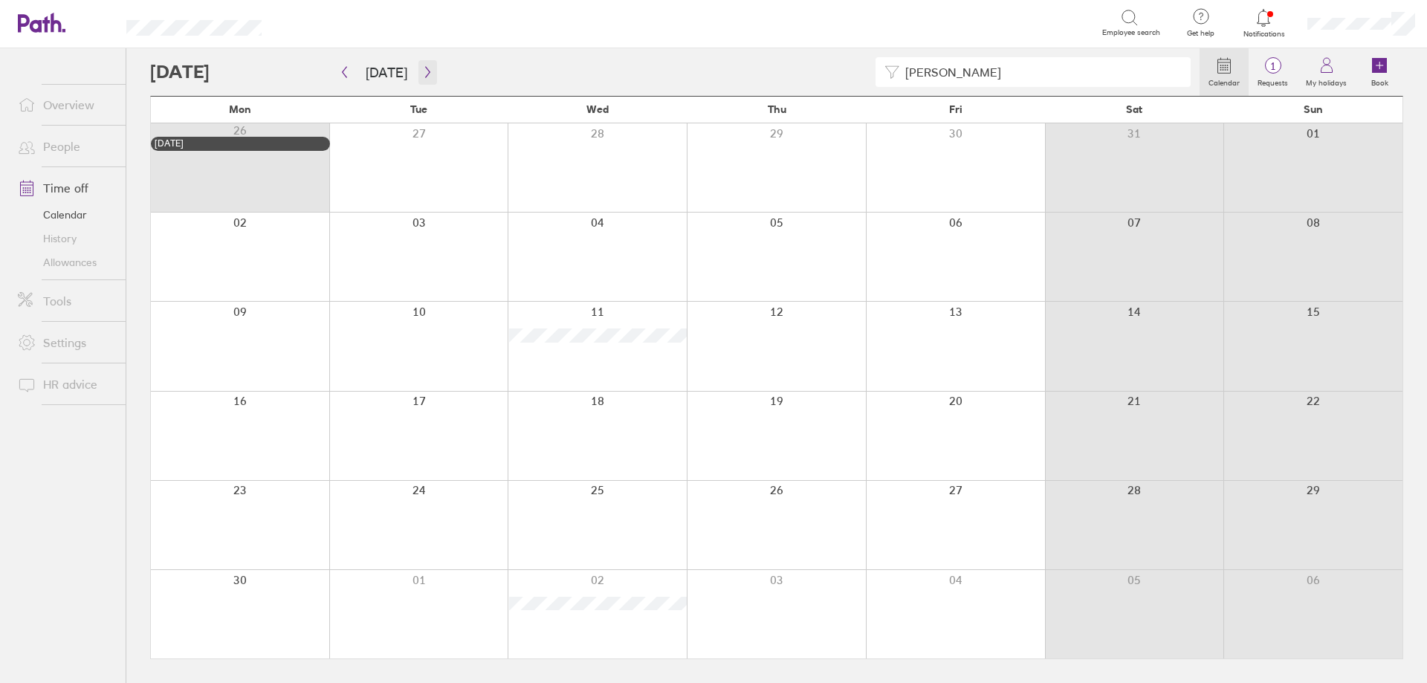
click at [430, 68] on button "button" at bounding box center [427, 72] width 19 height 25
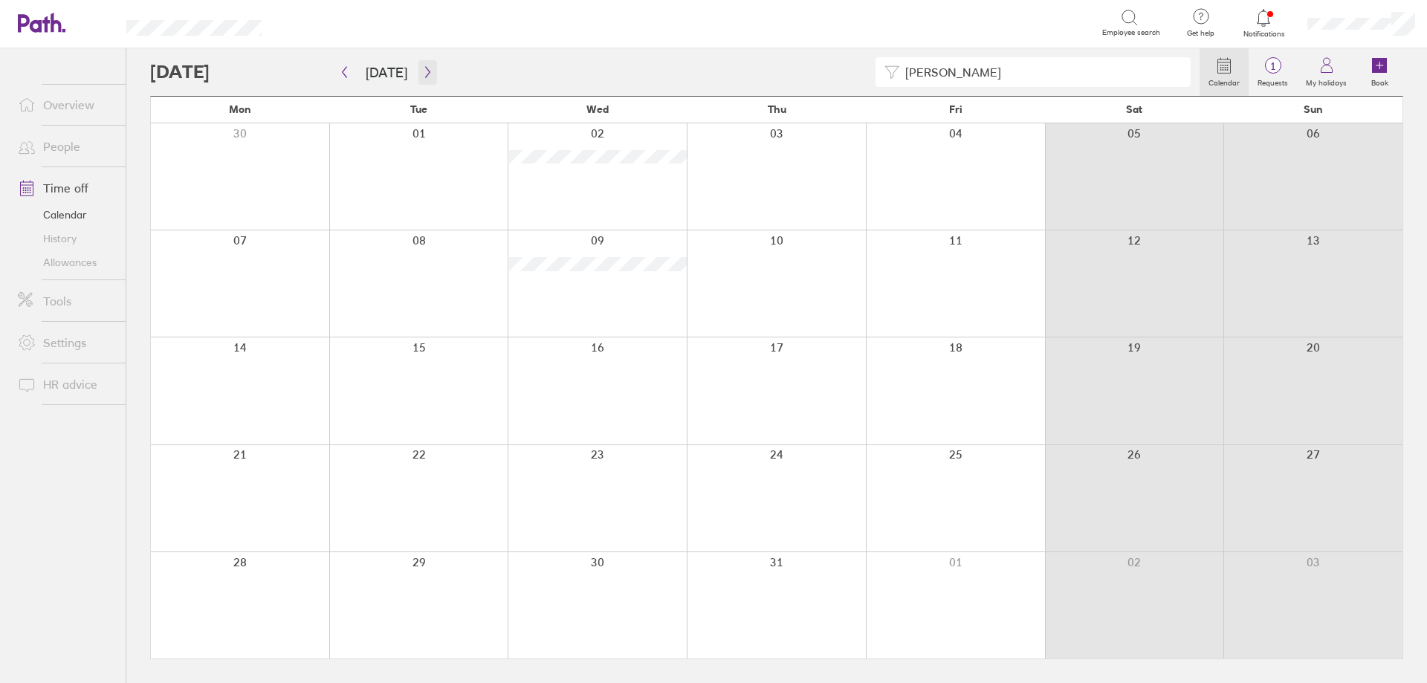
click at [424, 76] on icon "button" at bounding box center [427, 72] width 11 height 12
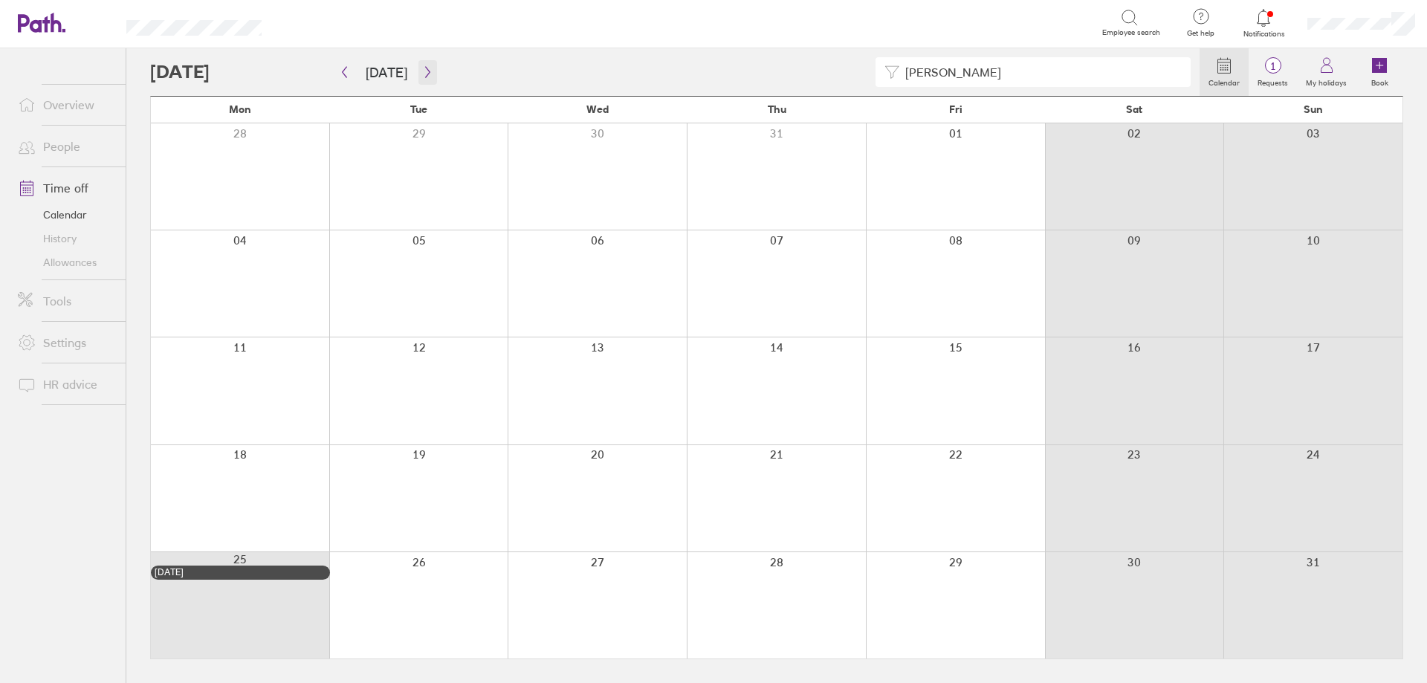
click at [426, 73] on icon "button" at bounding box center [427, 72] width 11 height 12
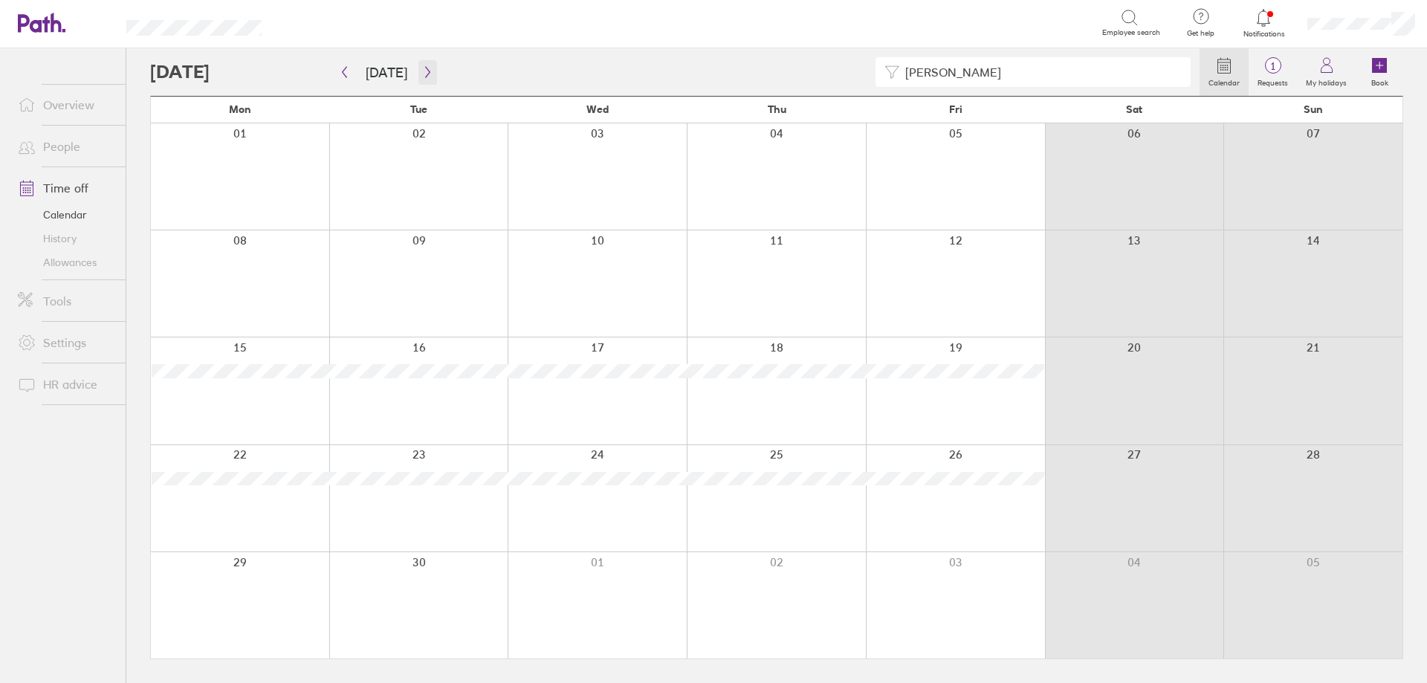
click at [422, 66] on icon "button" at bounding box center [427, 72] width 11 height 12
click at [424, 78] on button "button" at bounding box center [427, 72] width 19 height 25
click at [425, 69] on icon "button" at bounding box center [427, 72] width 4 height 11
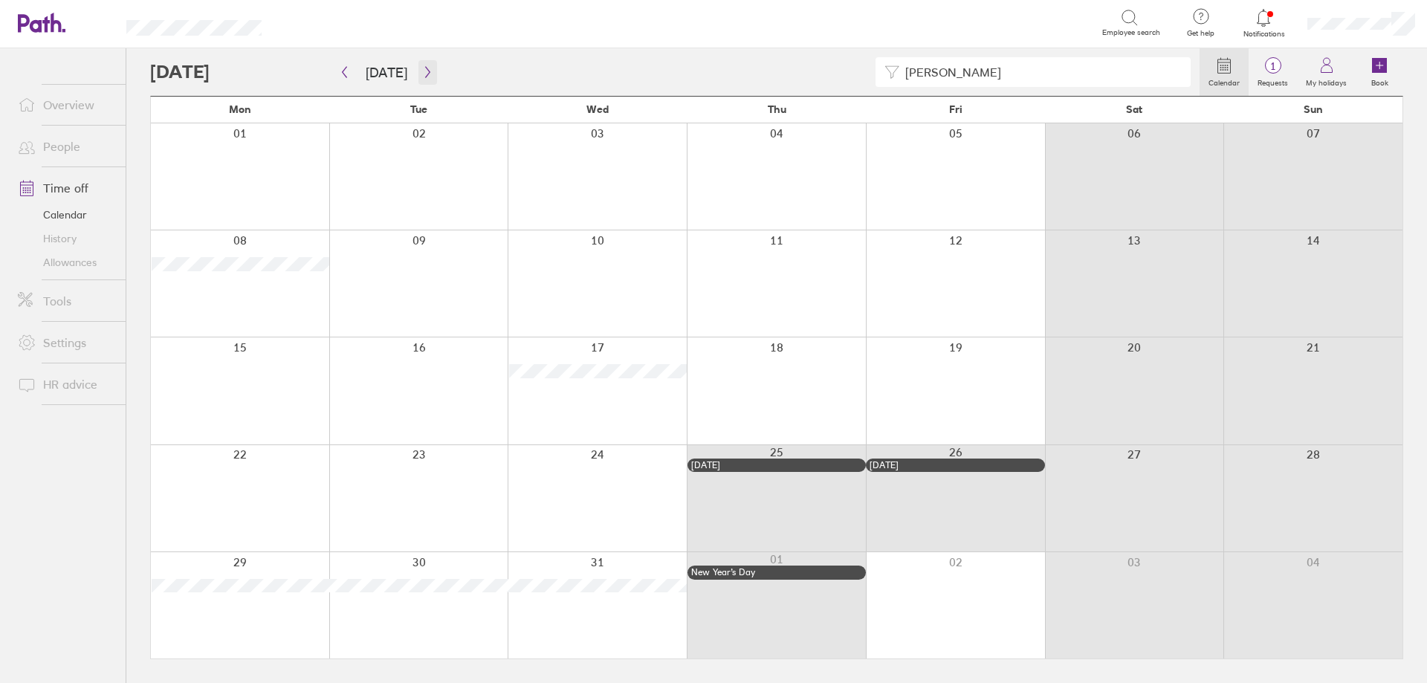
click at [427, 83] on button "button" at bounding box center [427, 72] width 19 height 25
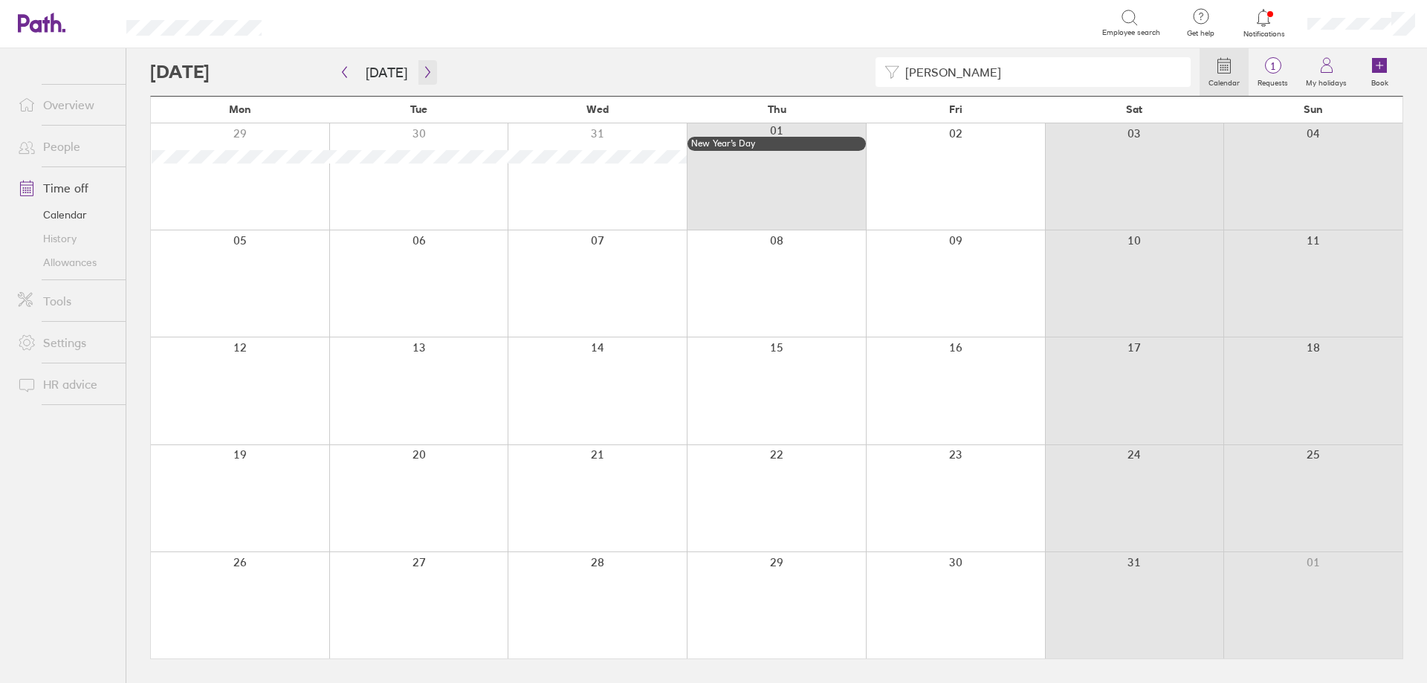
click at [427, 71] on icon "button" at bounding box center [427, 72] width 11 height 12
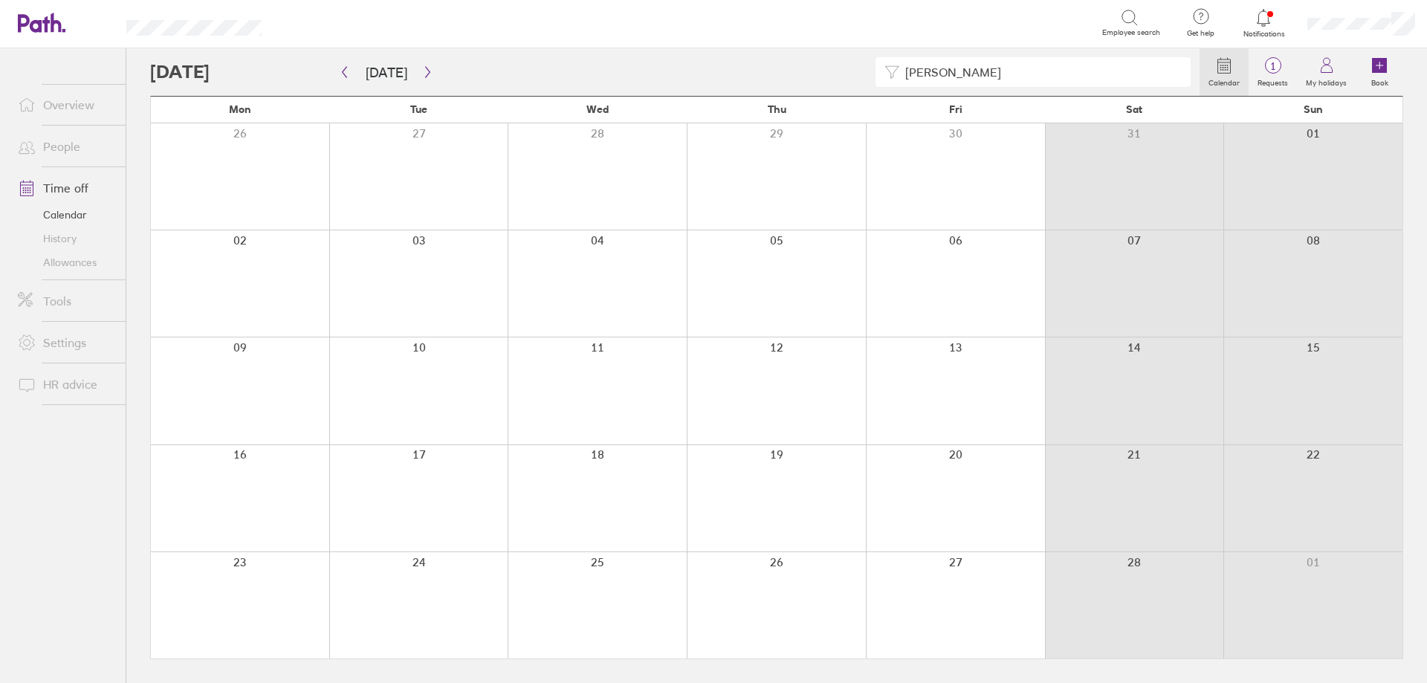
click at [73, 266] on link "Allowances" at bounding box center [66, 262] width 120 height 24
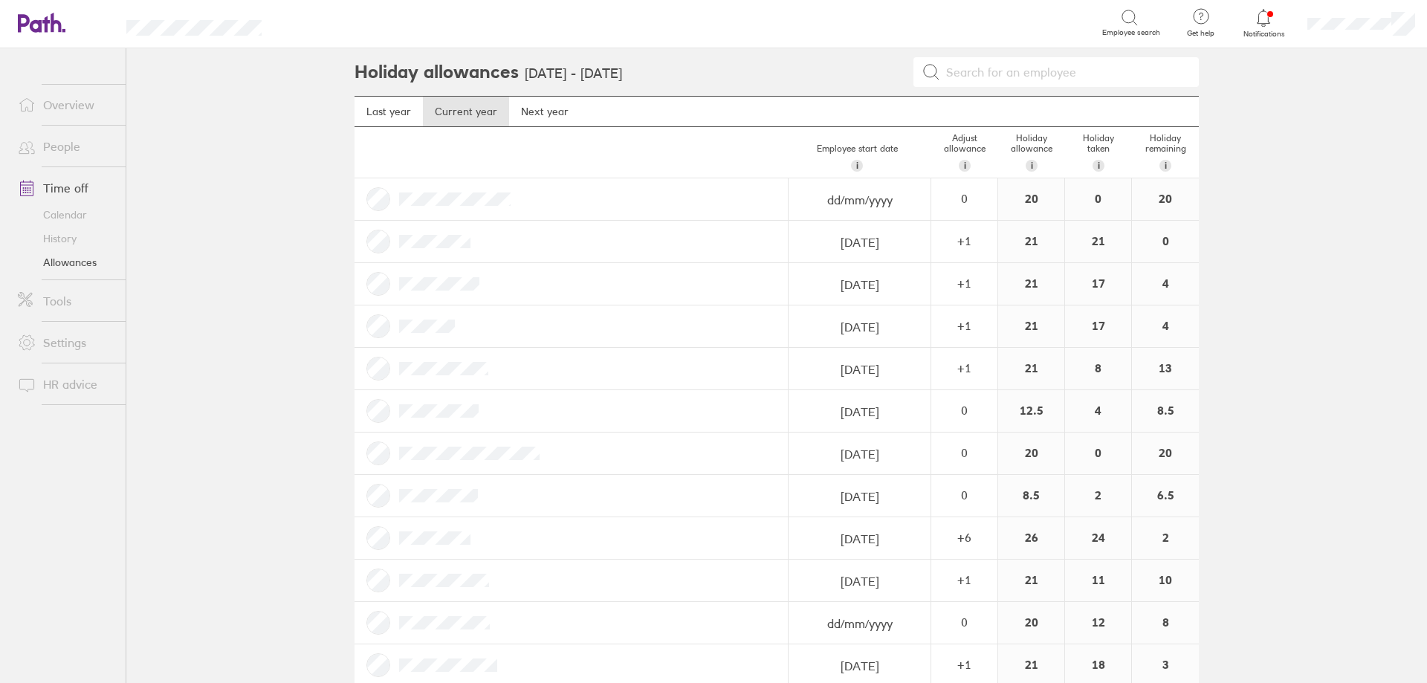
click at [73, 266] on link "Allowances" at bounding box center [66, 262] width 120 height 24
click at [531, 118] on link "Next year" at bounding box center [544, 112] width 71 height 30
click at [1086, 239] on div "15" at bounding box center [1098, 242] width 66 height 42
click at [77, 213] on link "Calendar" at bounding box center [66, 215] width 120 height 24
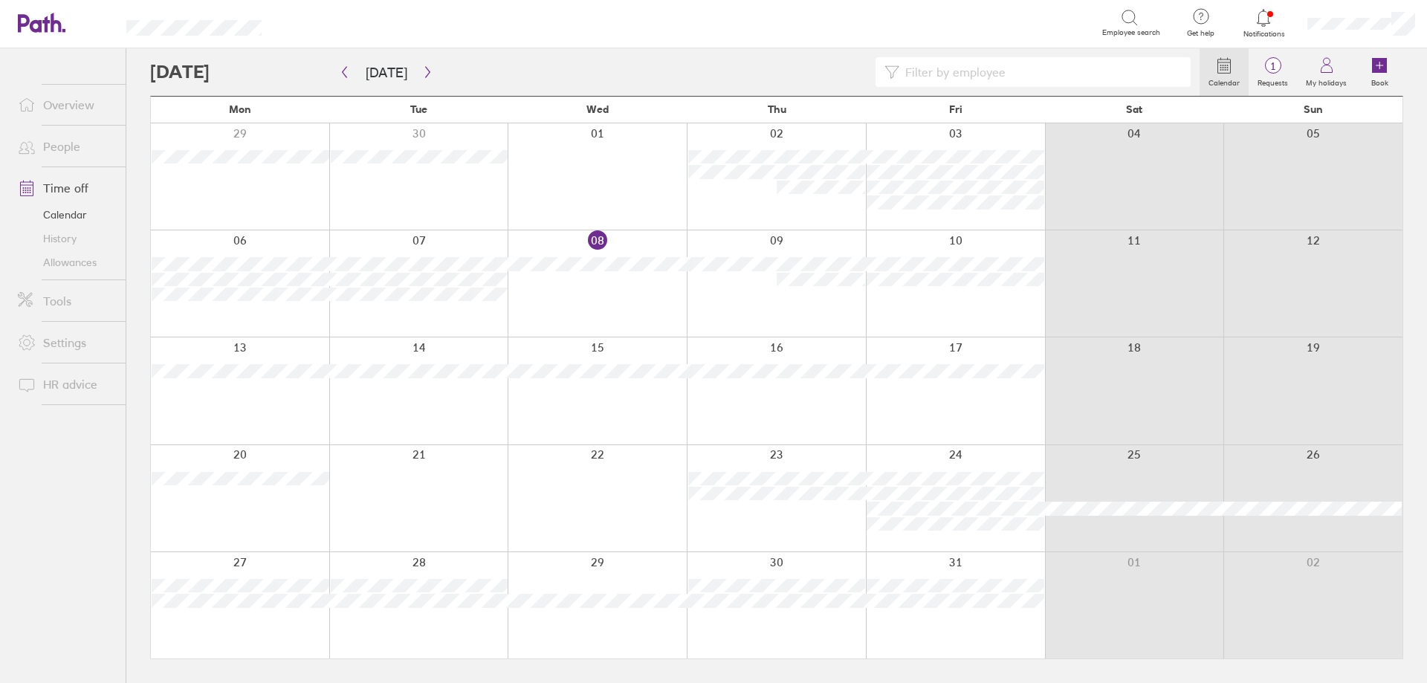
click at [1020, 80] on input at bounding box center [1040, 72] width 282 height 28
click at [1141, 74] on link "Calendar" at bounding box center [1224, 72] width 49 height 48
click at [1140, 66] on input at bounding box center [1040, 72] width 282 height 28
type input "ANNIE"
click at [429, 76] on button "button" at bounding box center [427, 72] width 19 height 25
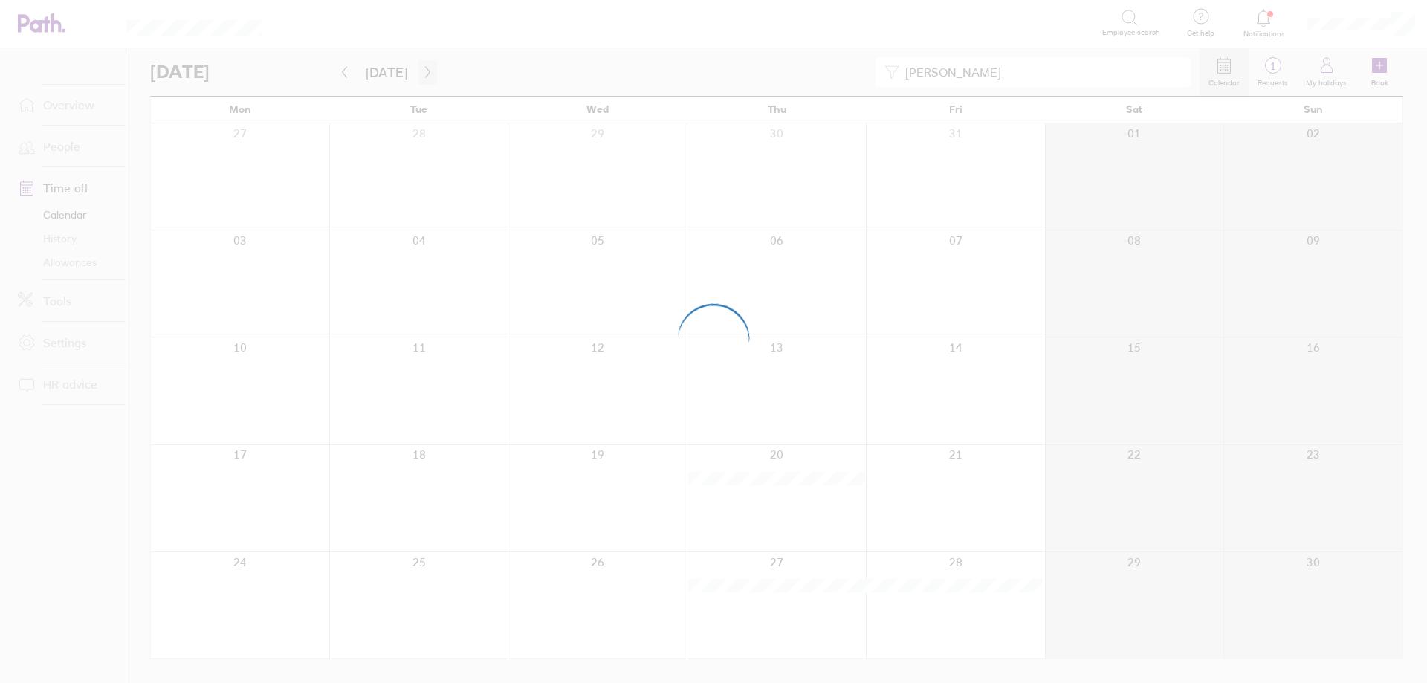
click at [429, 76] on div at bounding box center [713, 341] width 1427 height 683
click at [429, 76] on button "button" at bounding box center [427, 72] width 19 height 25
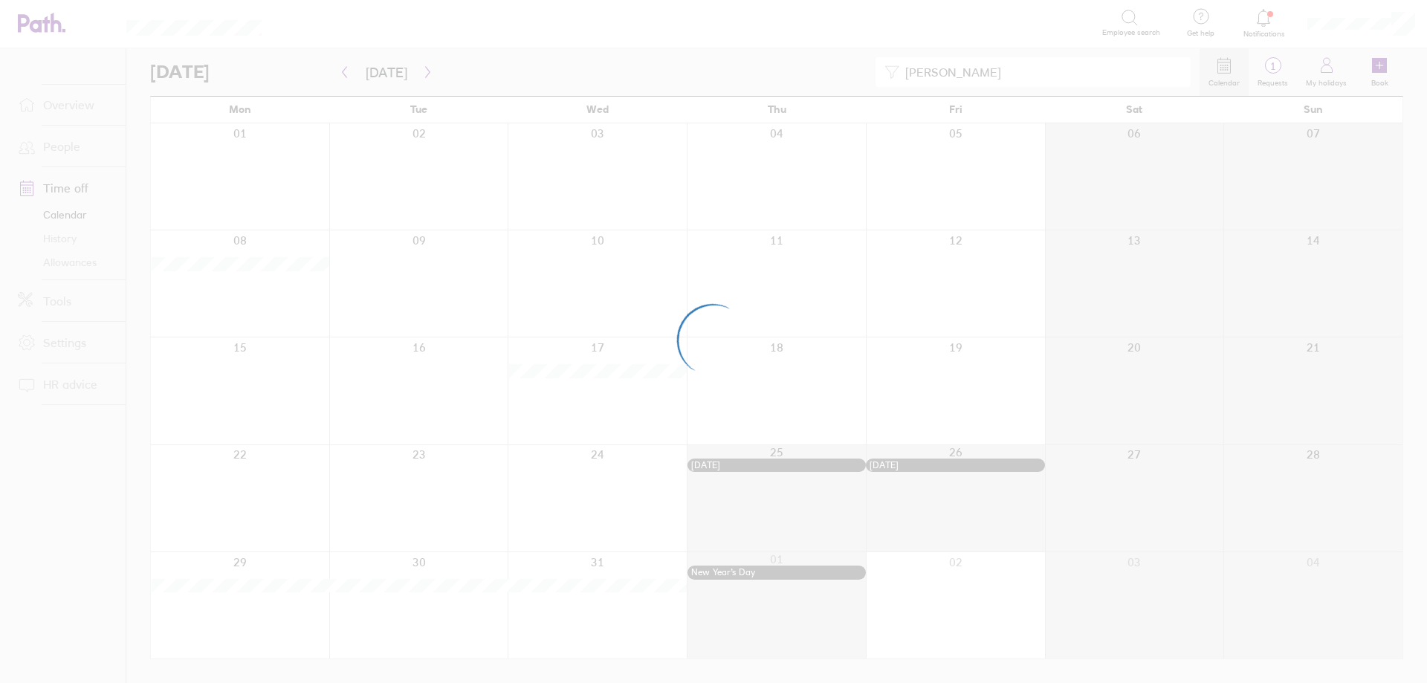
click at [422, 76] on div at bounding box center [713, 341] width 1427 height 683
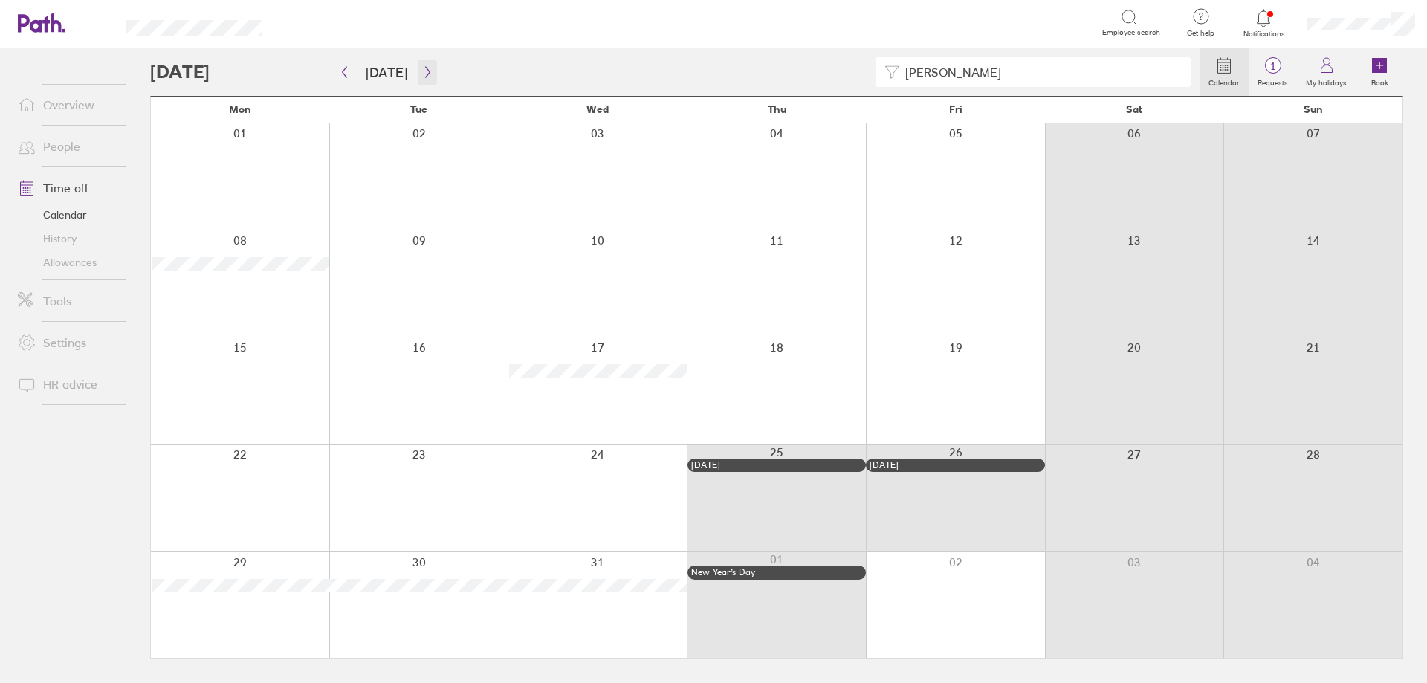
click at [425, 76] on icon "button" at bounding box center [427, 72] width 4 height 11
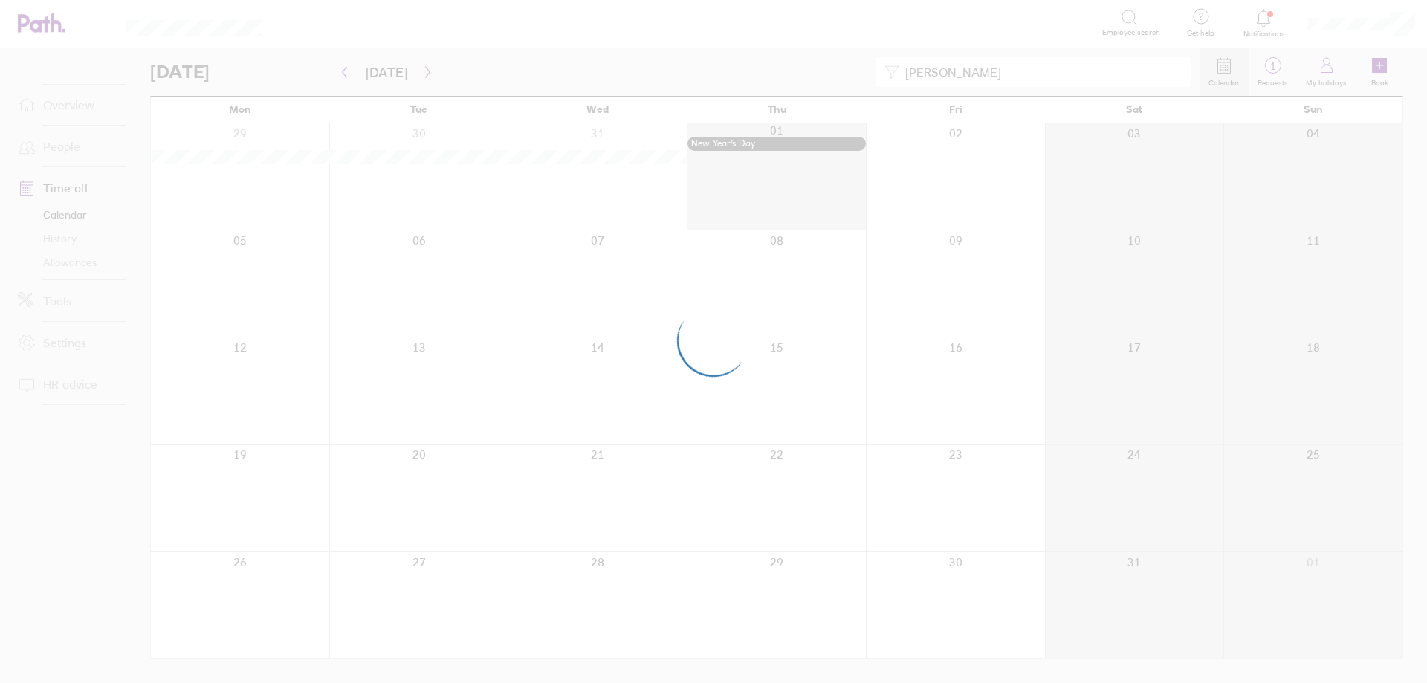
click at [422, 76] on div at bounding box center [713, 341] width 1427 height 683
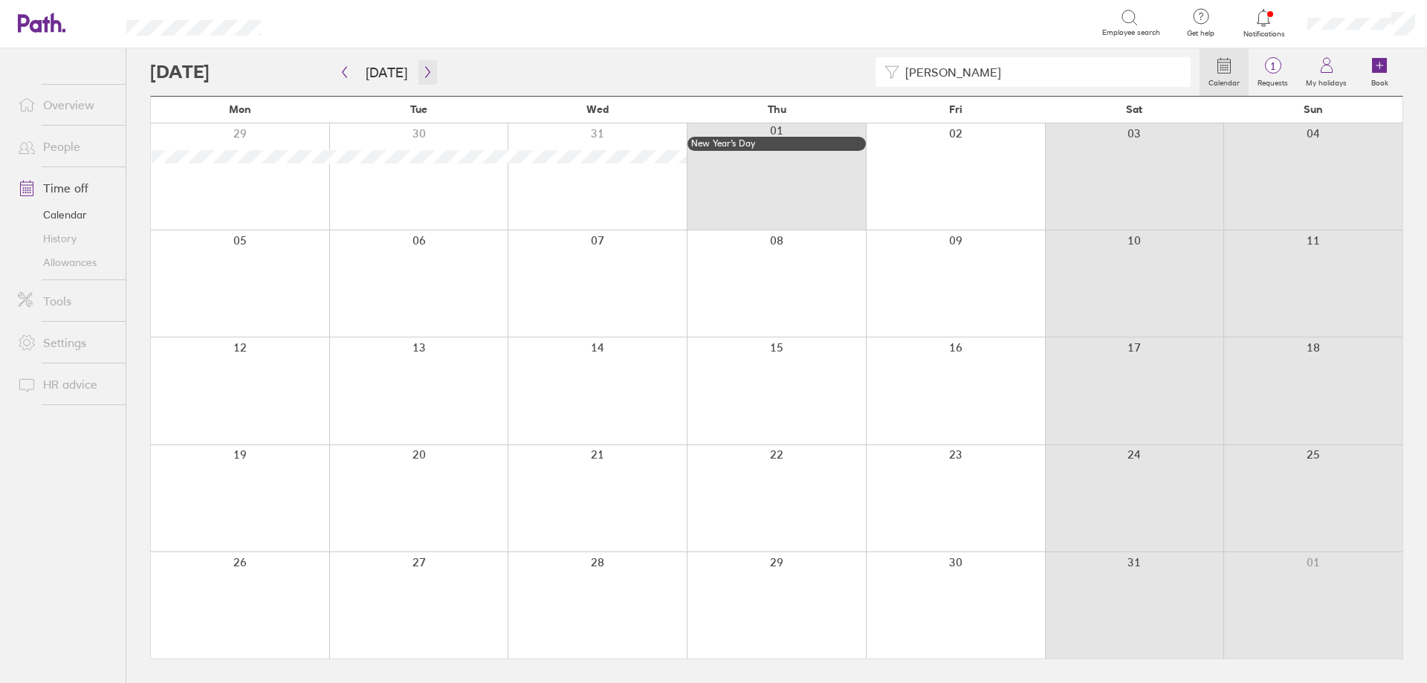
click at [425, 76] on icon "button" at bounding box center [427, 72] width 4 height 11
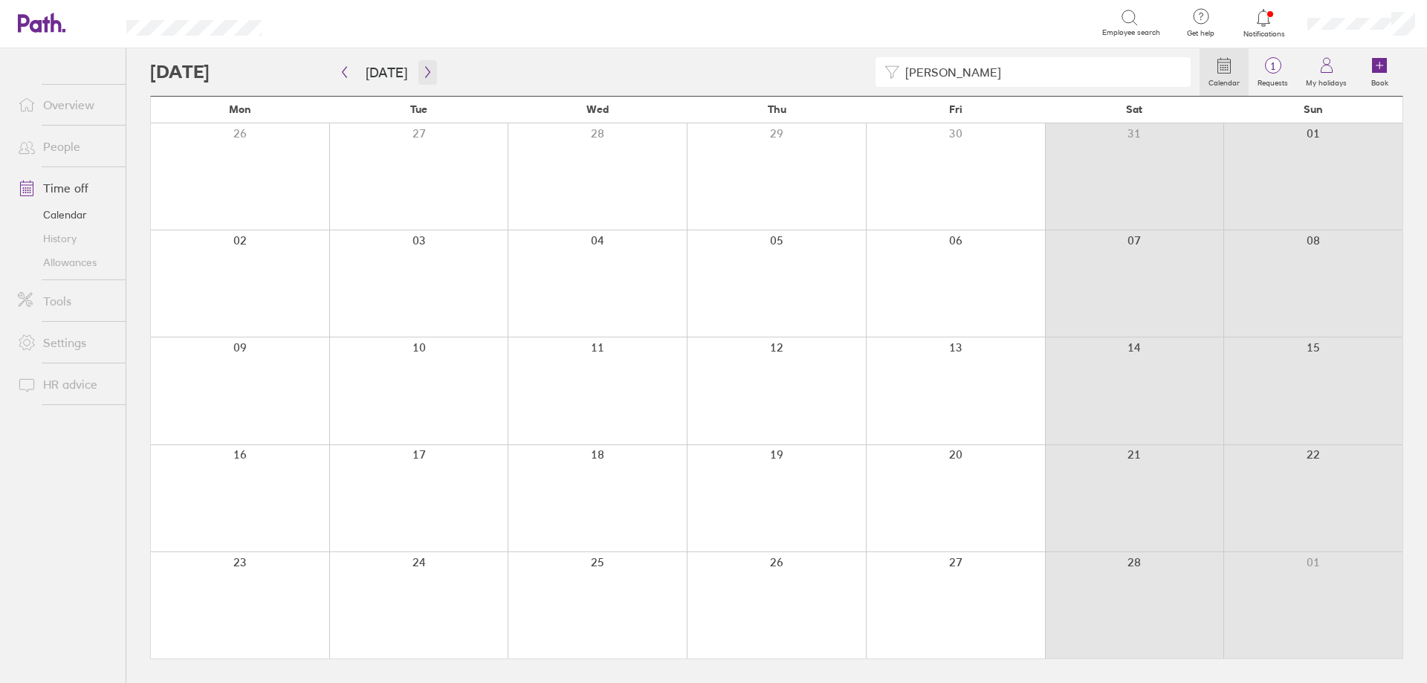
click at [422, 76] on icon "button" at bounding box center [427, 72] width 11 height 12
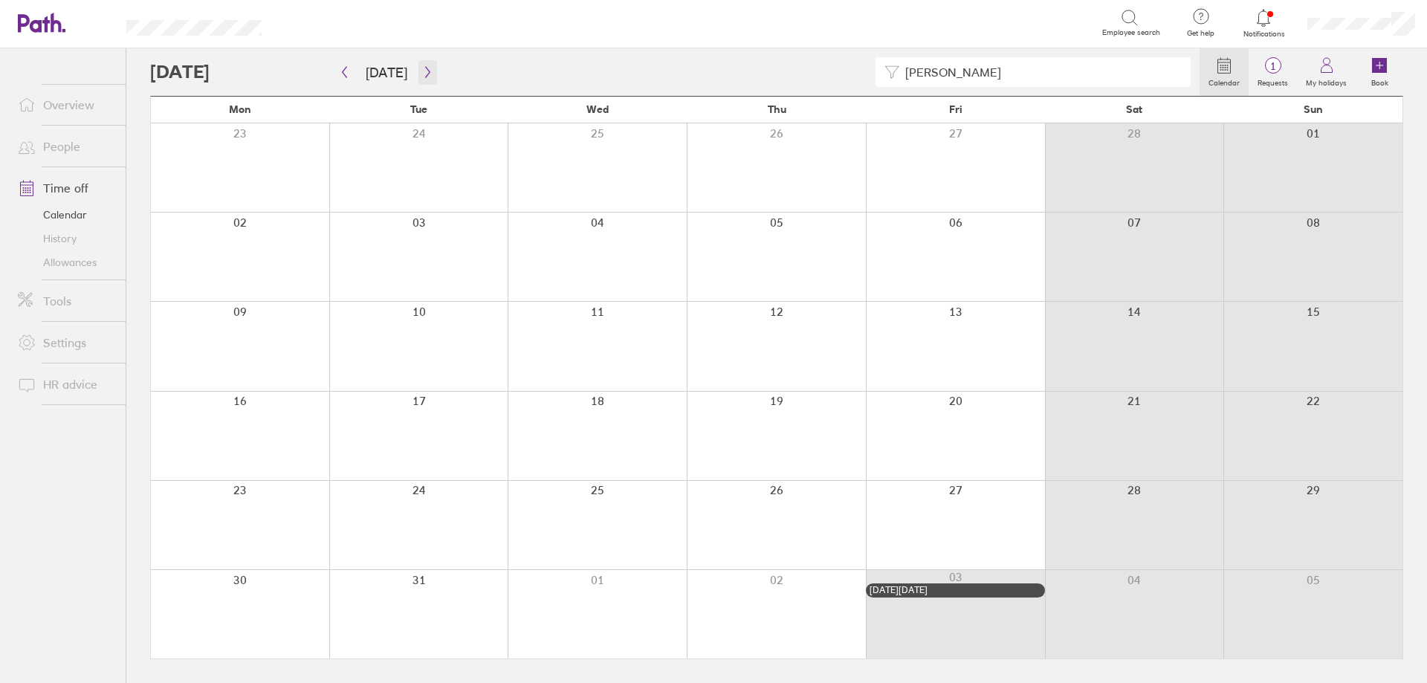
click at [422, 76] on icon "button" at bounding box center [427, 72] width 11 height 12
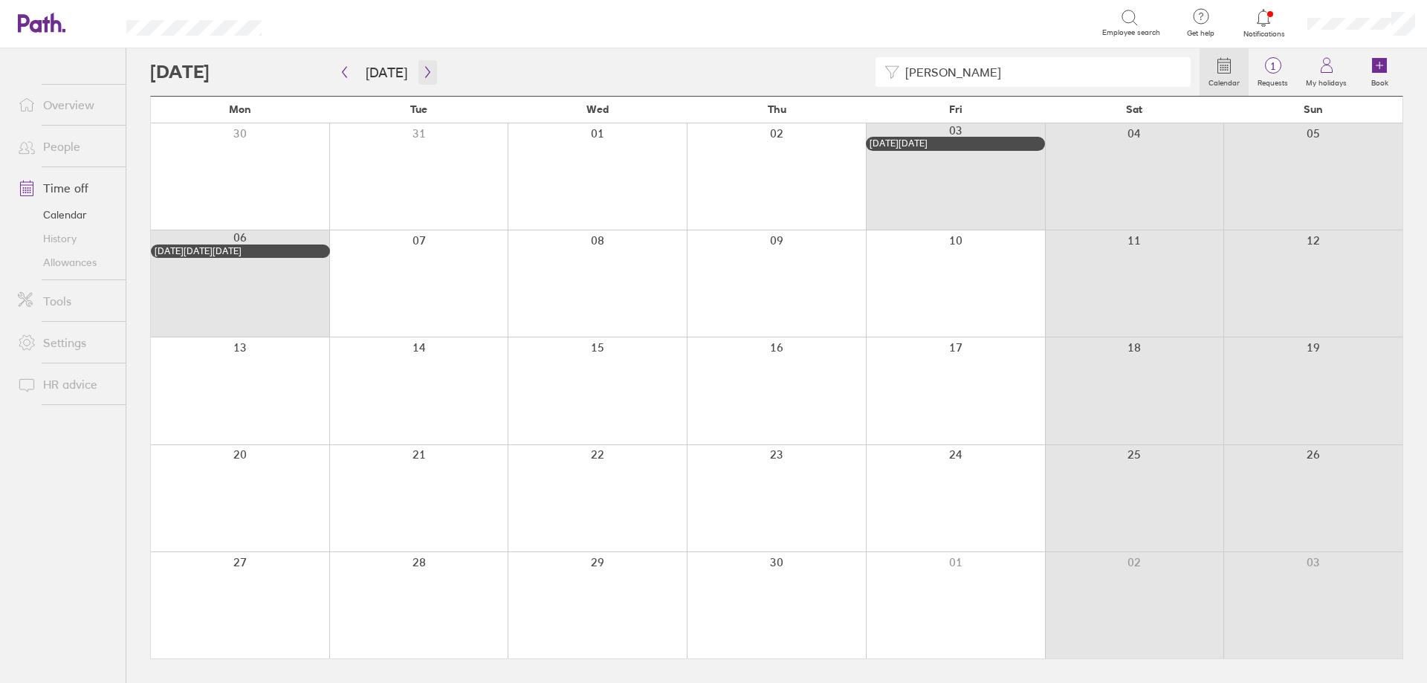
click at [422, 76] on icon "button" at bounding box center [427, 72] width 11 height 12
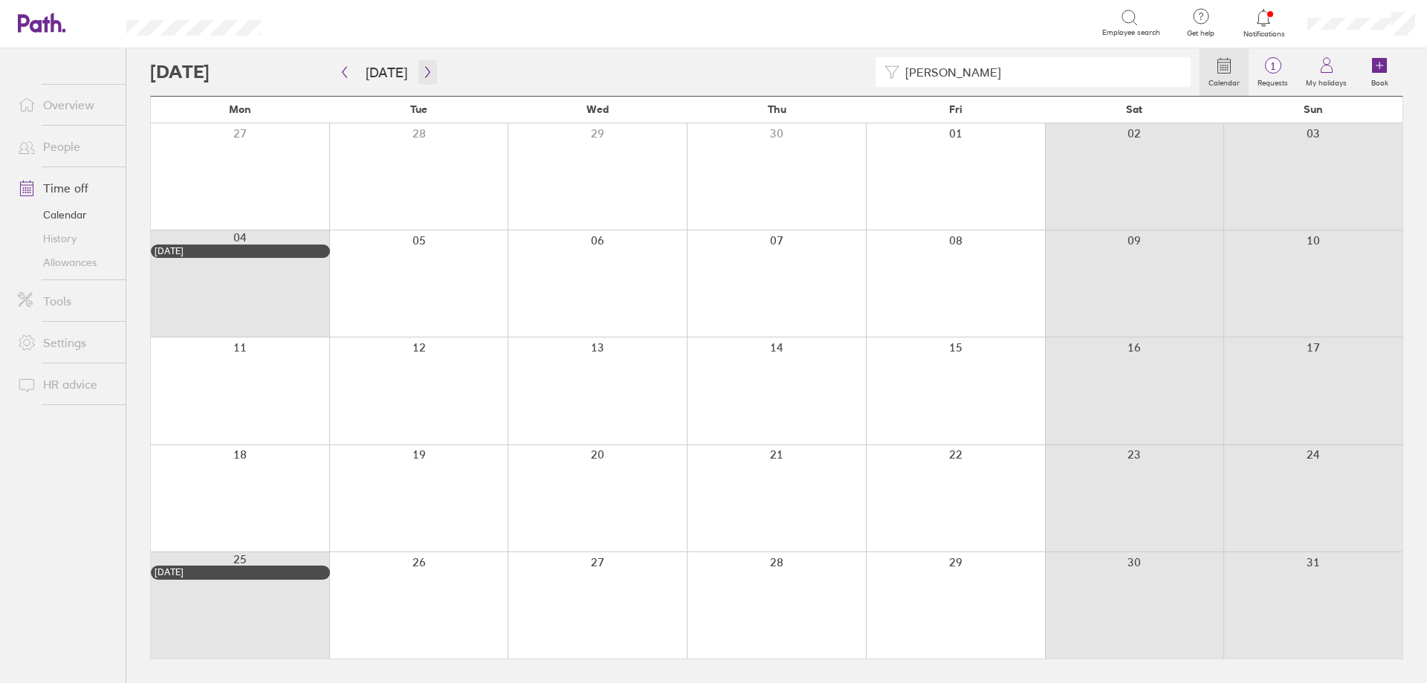
click at [422, 76] on icon "button" at bounding box center [427, 72] width 11 height 12
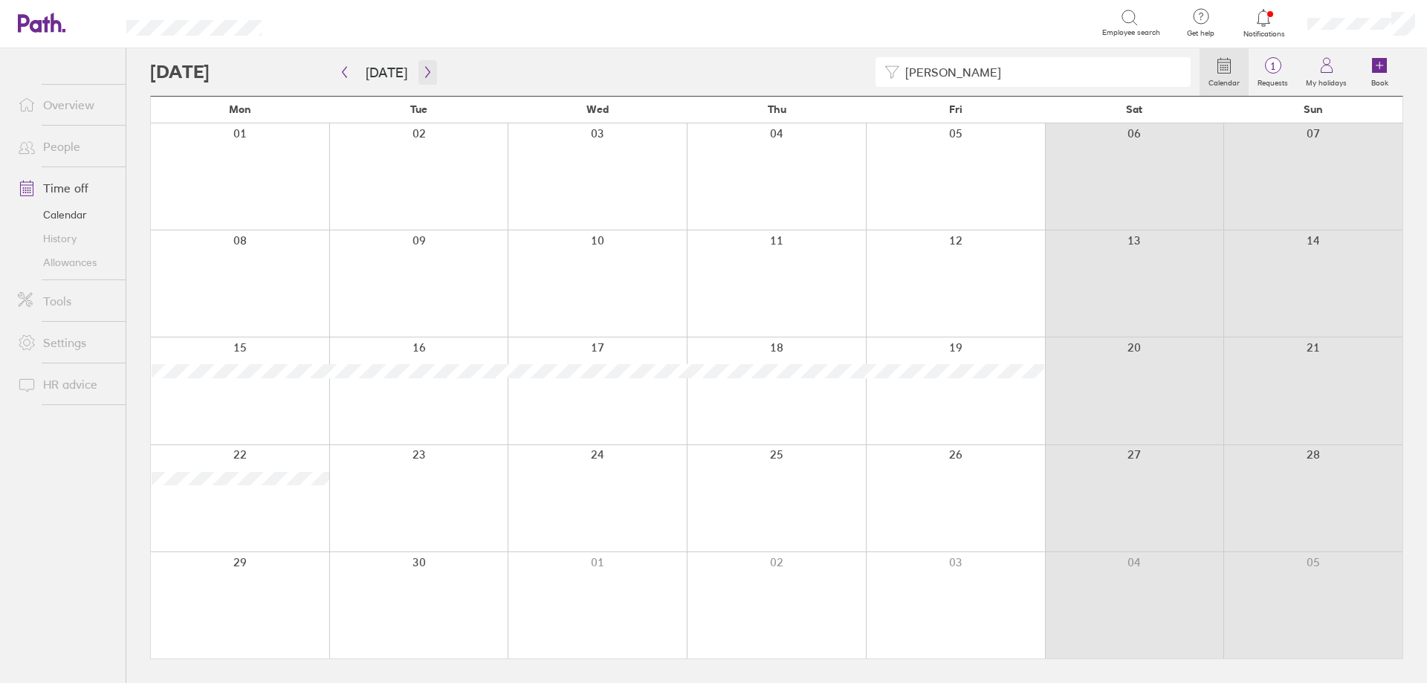
click at [422, 76] on icon "button" at bounding box center [427, 72] width 11 height 12
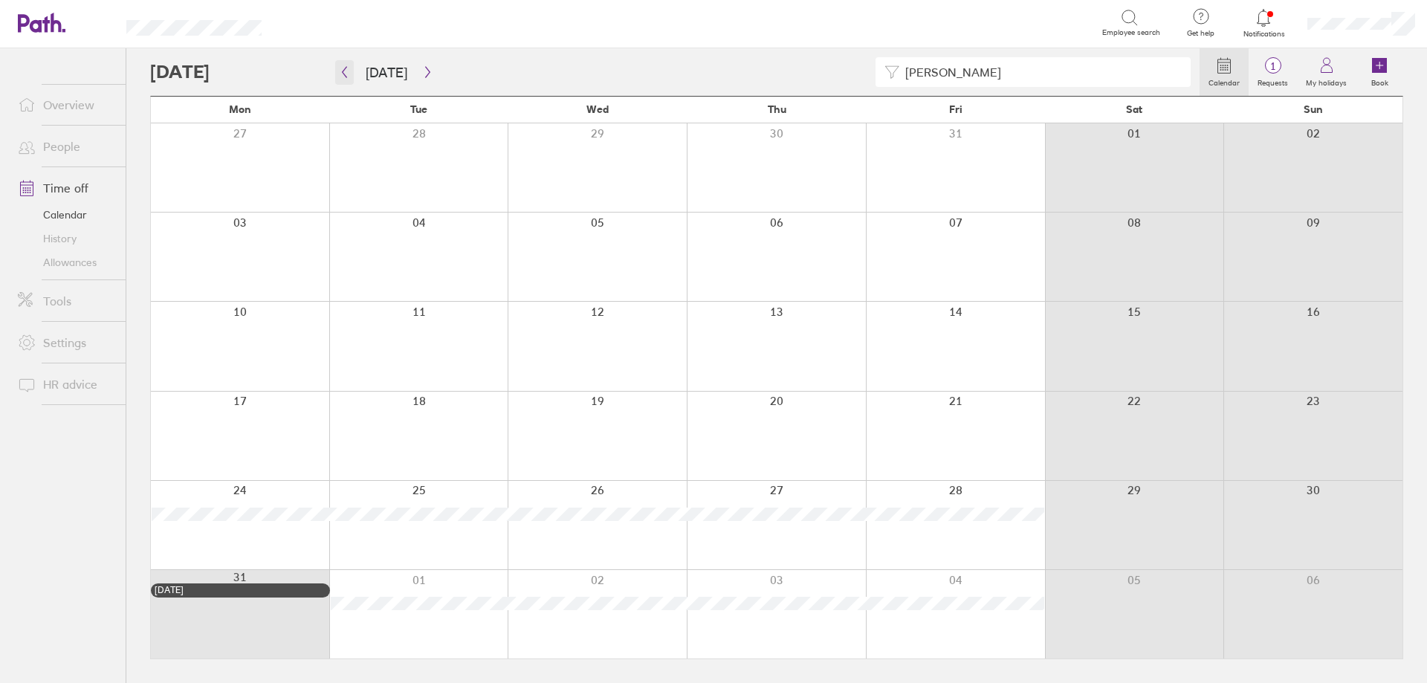
click at [346, 73] on icon "button" at bounding box center [344, 72] width 11 height 12
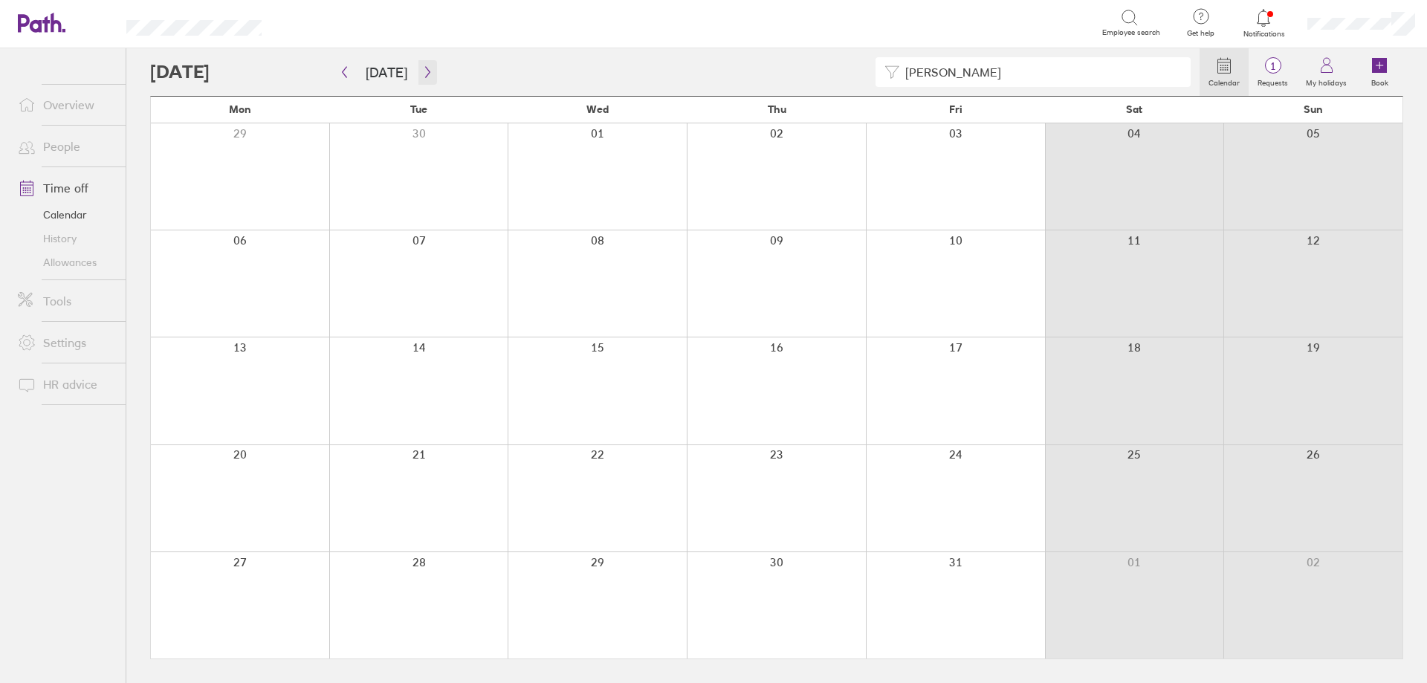
click at [424, 75] on icon "button" at bounding box center [427, 72] width 11 height 12
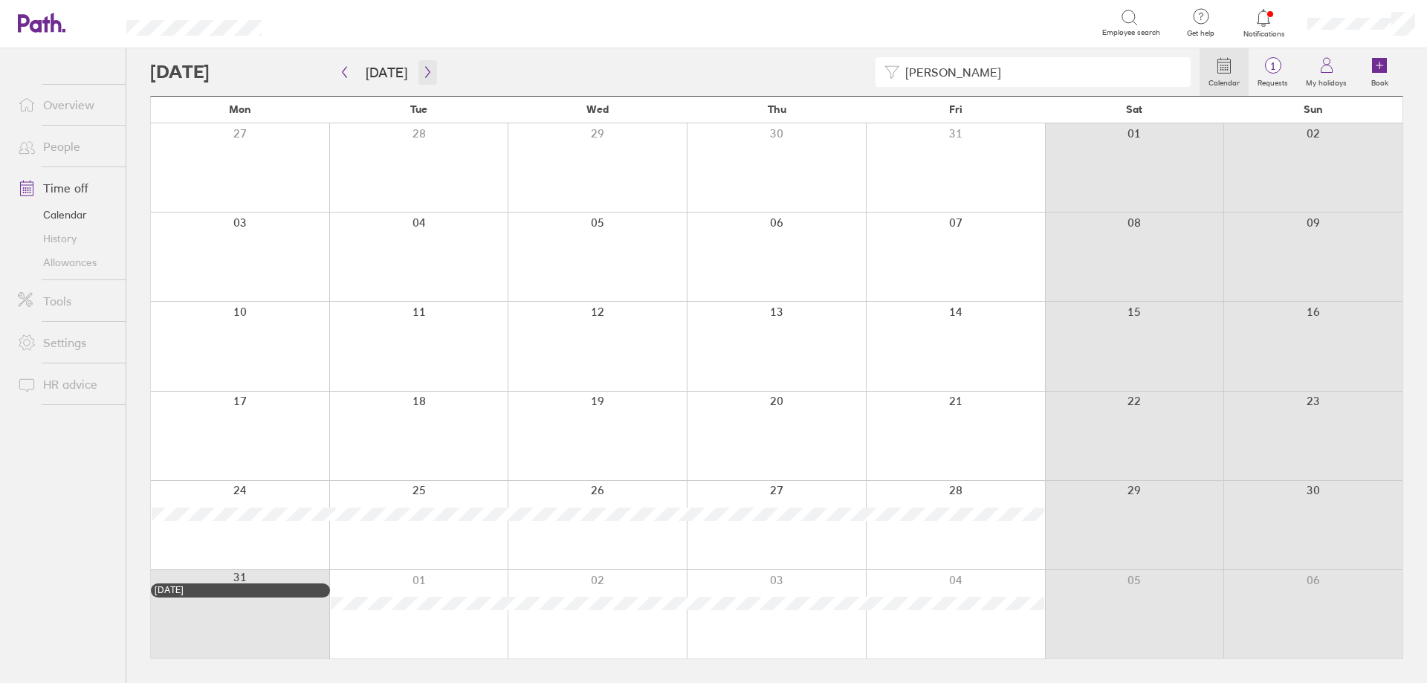
click at [421, 62] on button "button" at bounding box center [427, 72] width 19 height 25
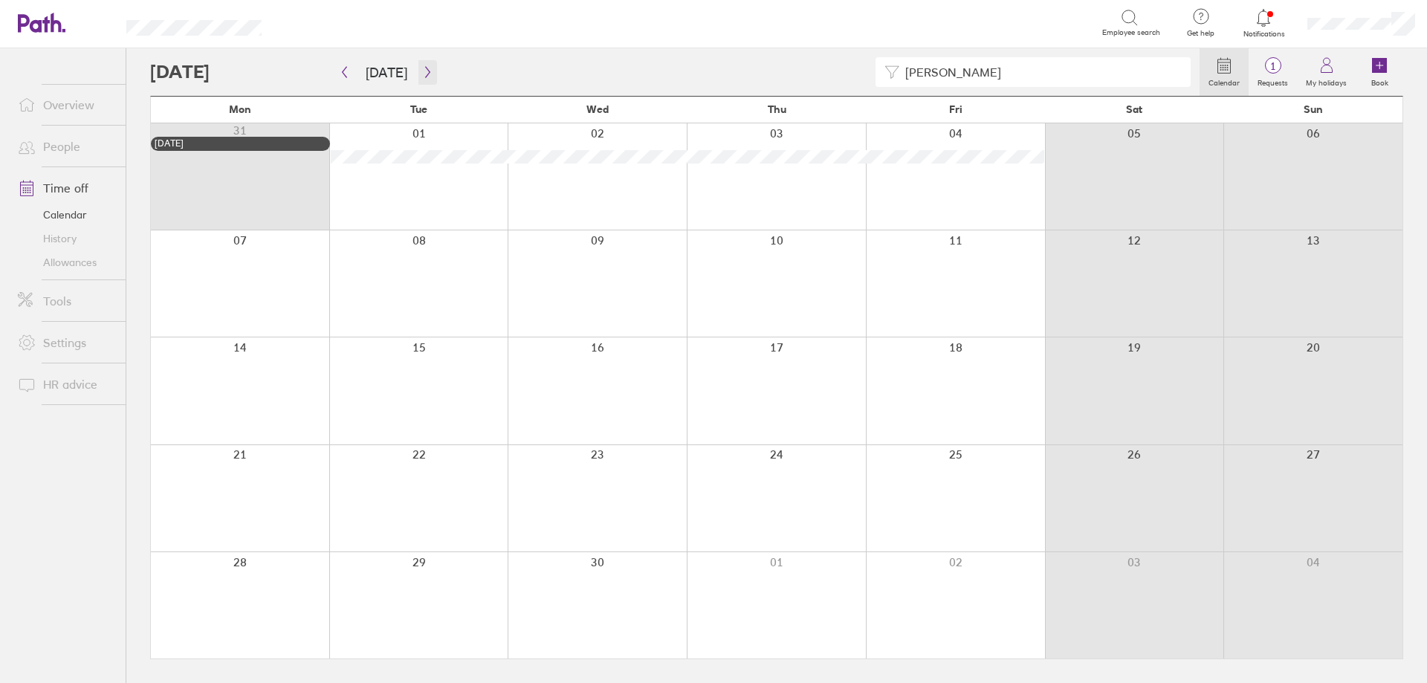
click at [422, 74] on icon "button" at bounding box center [427, 72] width 11 height 12
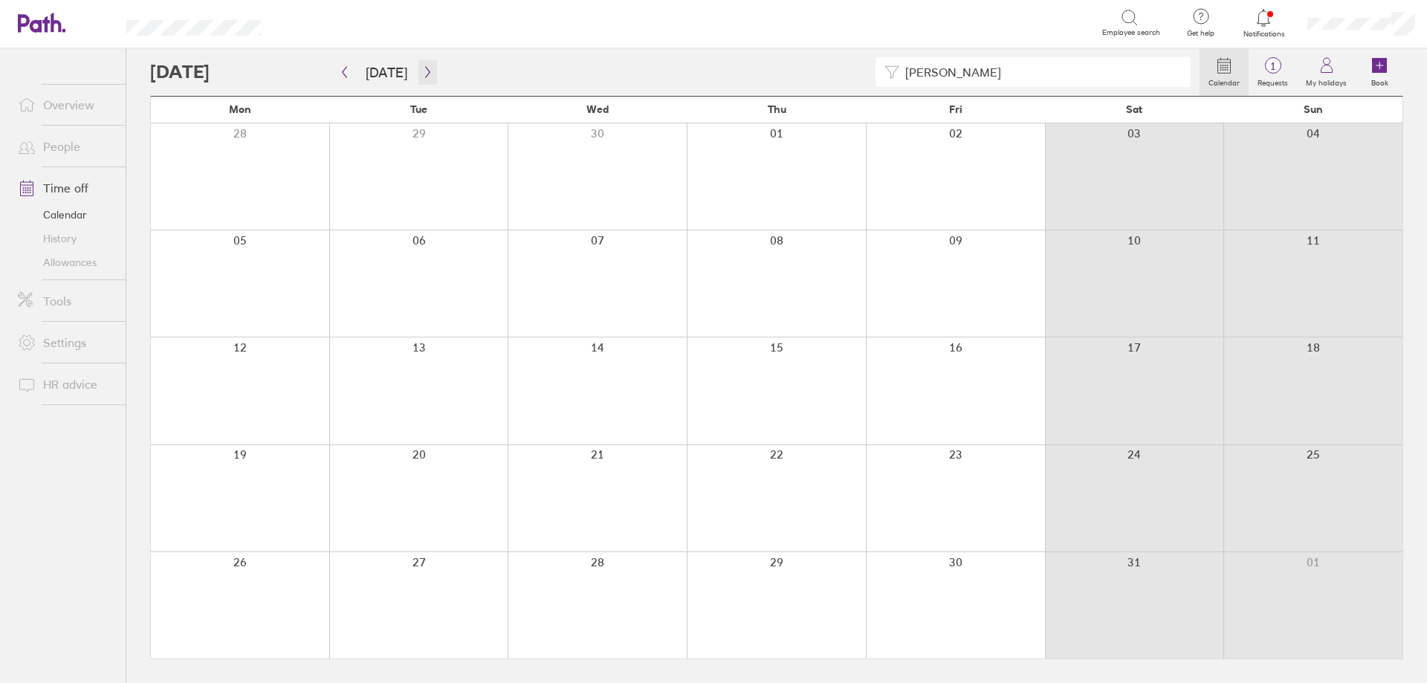
click at [422, 74] on icon "button" at bounding box center [427, 72] width 11 height 12
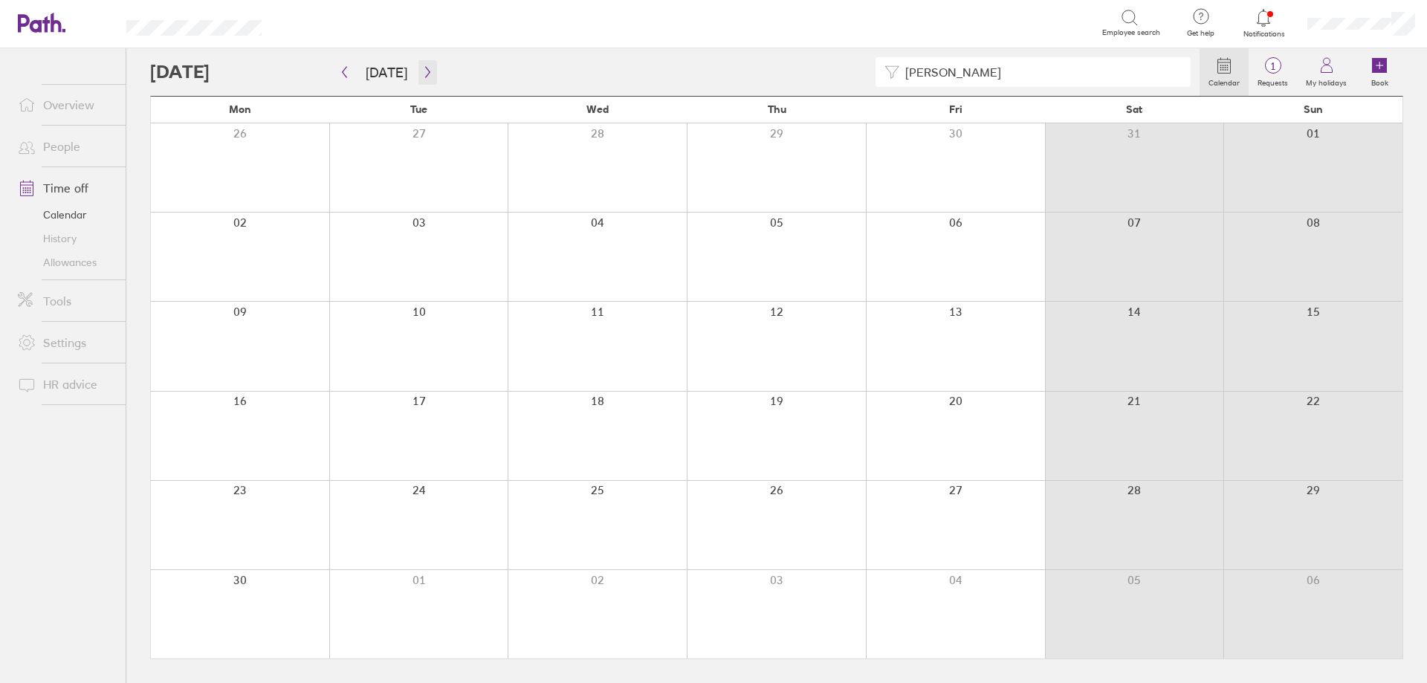
click at [422, 74] on icon "button" at bounding box center [427, 72] width 11 height 12
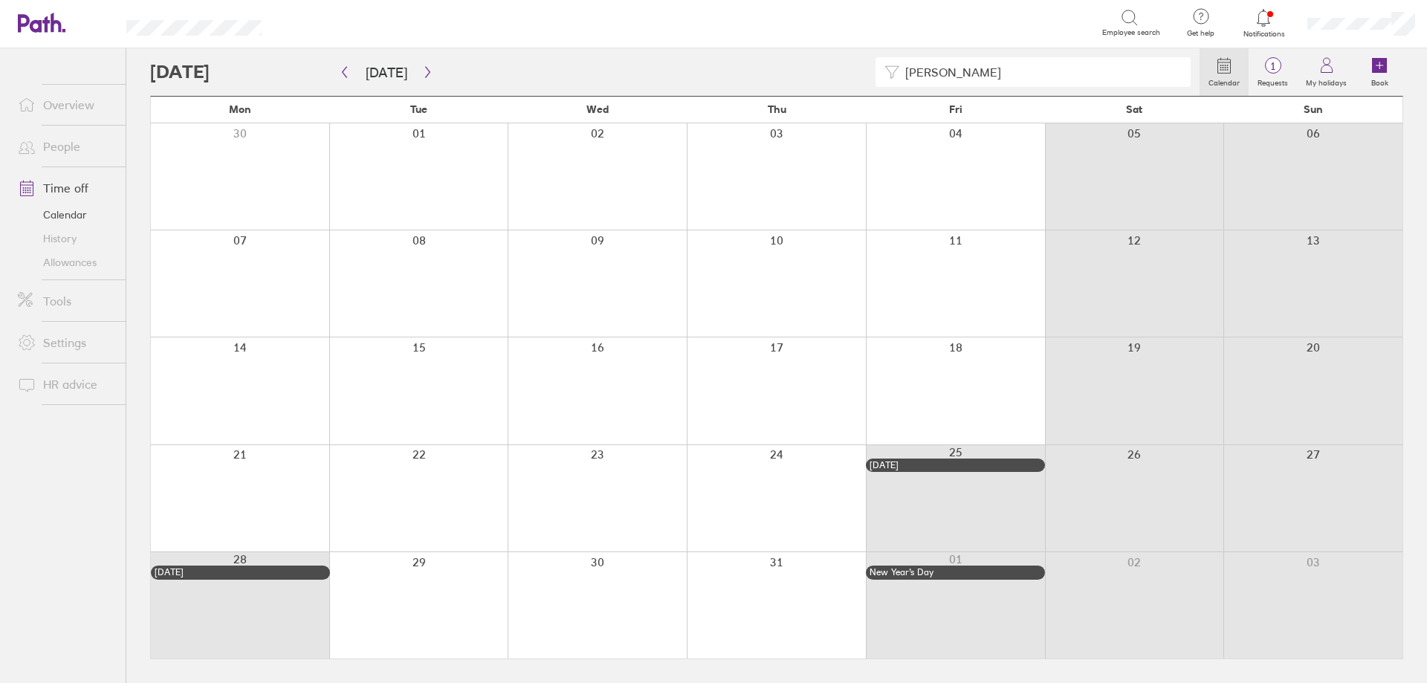
click at [77, 263] on link "Allowances" at bounding box center [66, 262] width 120 height 24
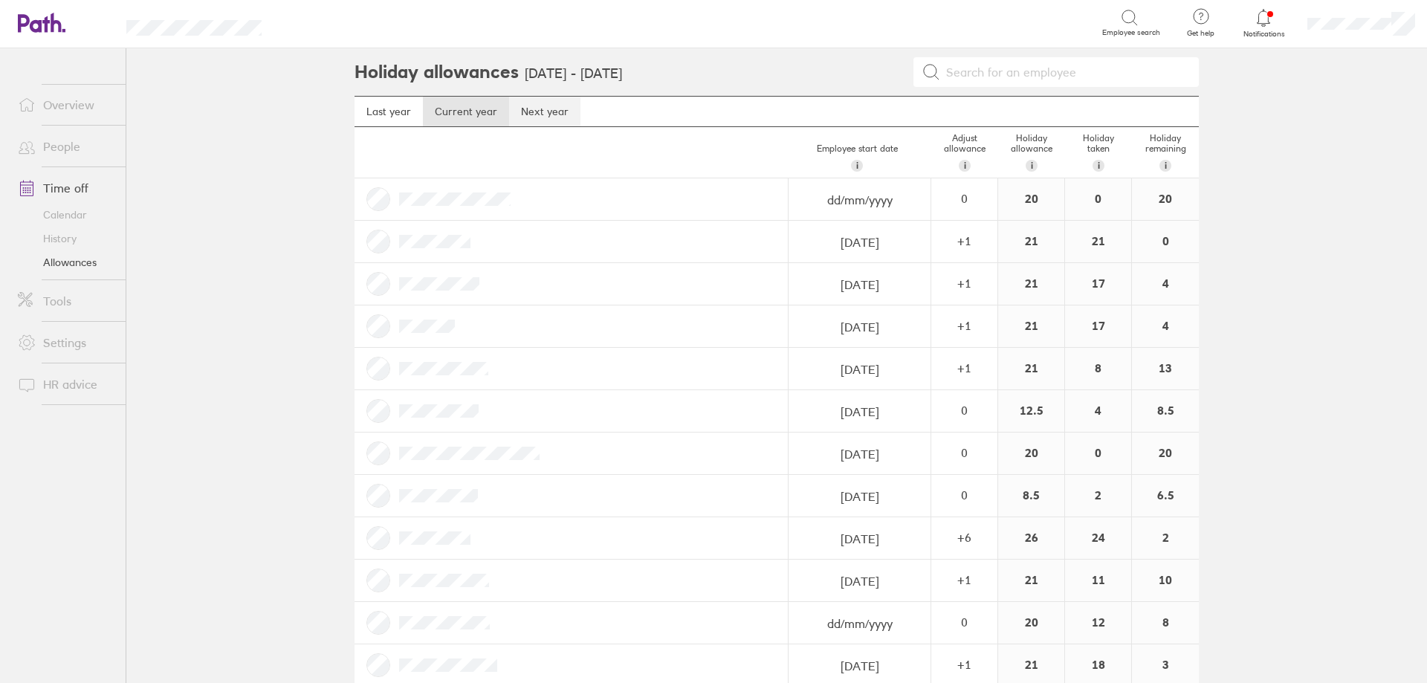
click at [551, 120] on link "Next year" at bounding box center [544, 112] width 71 height 30
click at [81, 212] on link "Calendar" at bounding box center [66, 215] width 120 height 24
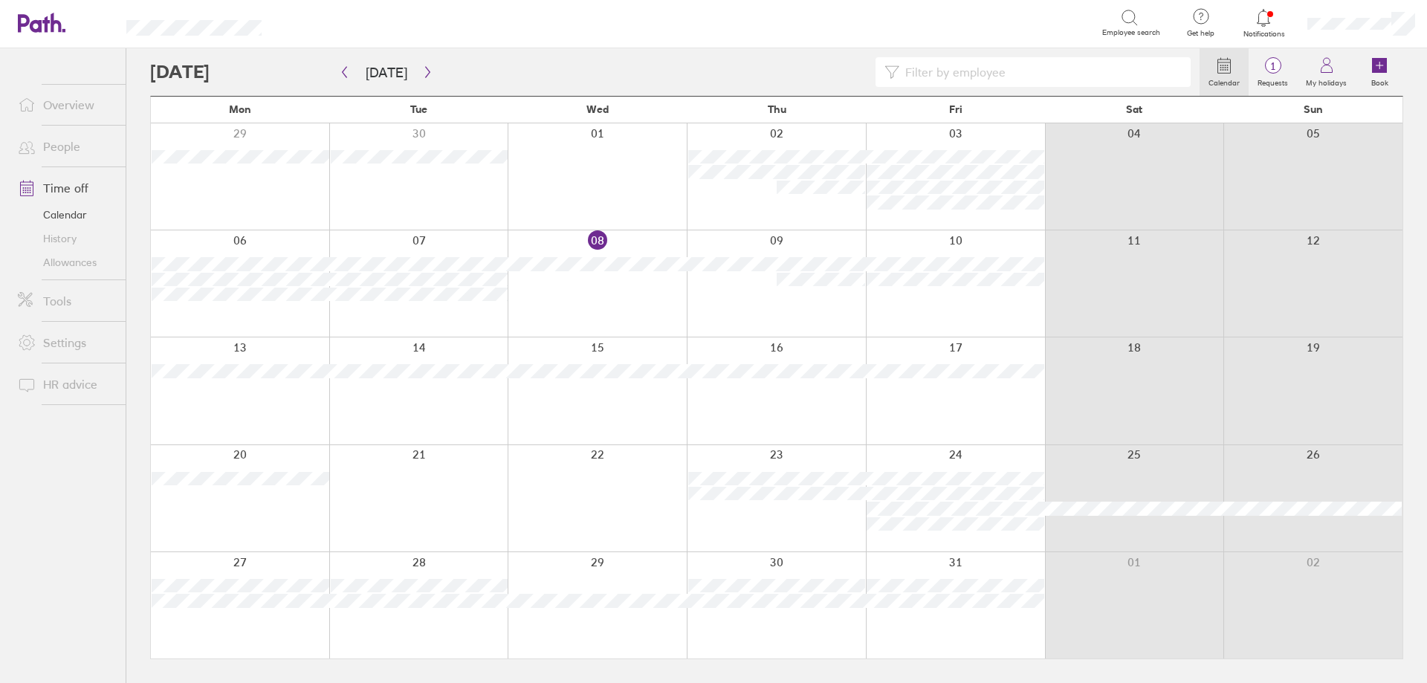
click at [1141, 77] on label "Calendar" at bounding box center [1224, 80] width 49 height 13
click at [1141, 71] on input at bounding box center [1040, 72] width 282 height 28
type input "ANNIE"
click at [430, 77] on button "button" at bounding box center [427, 72] width 19 height 25
click at [423, 78] on button "button" at bounding box center [427, 72] width 19 height 25
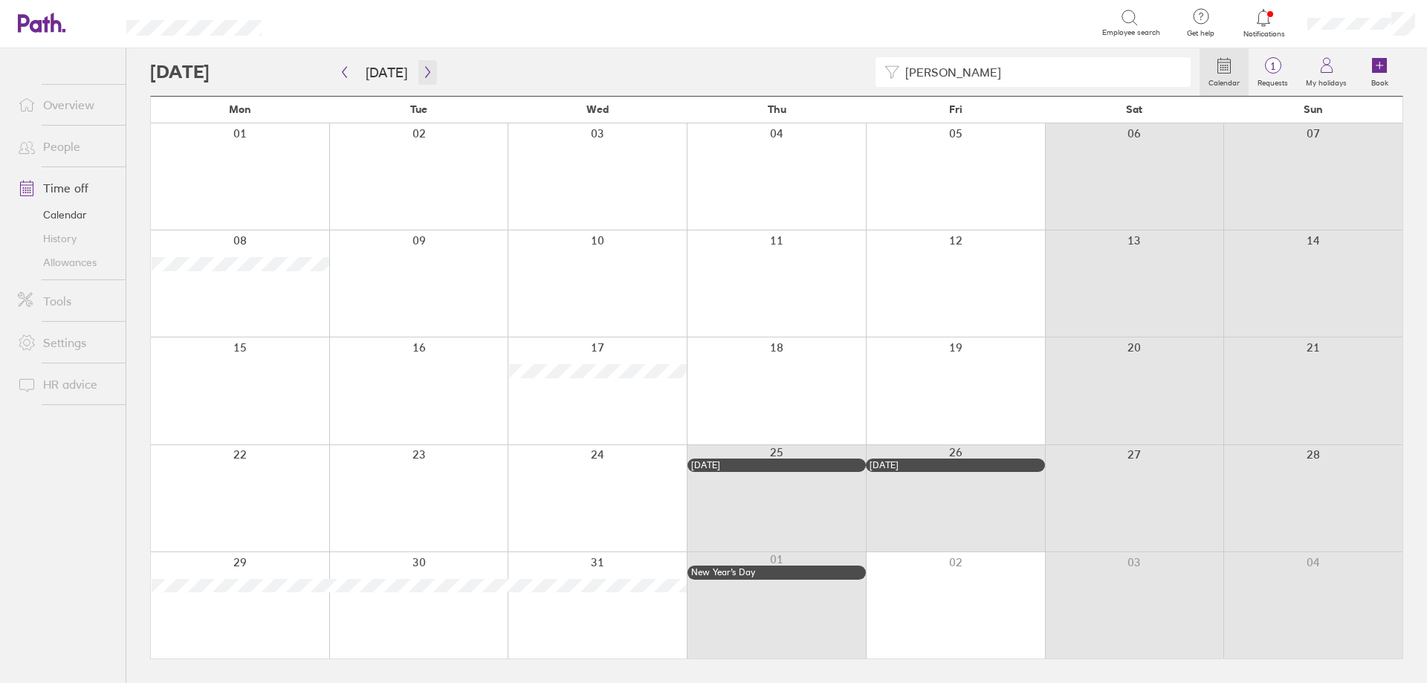
click at [423, 78] on button "button" at bounding box center [427, 72] width 19 height 25
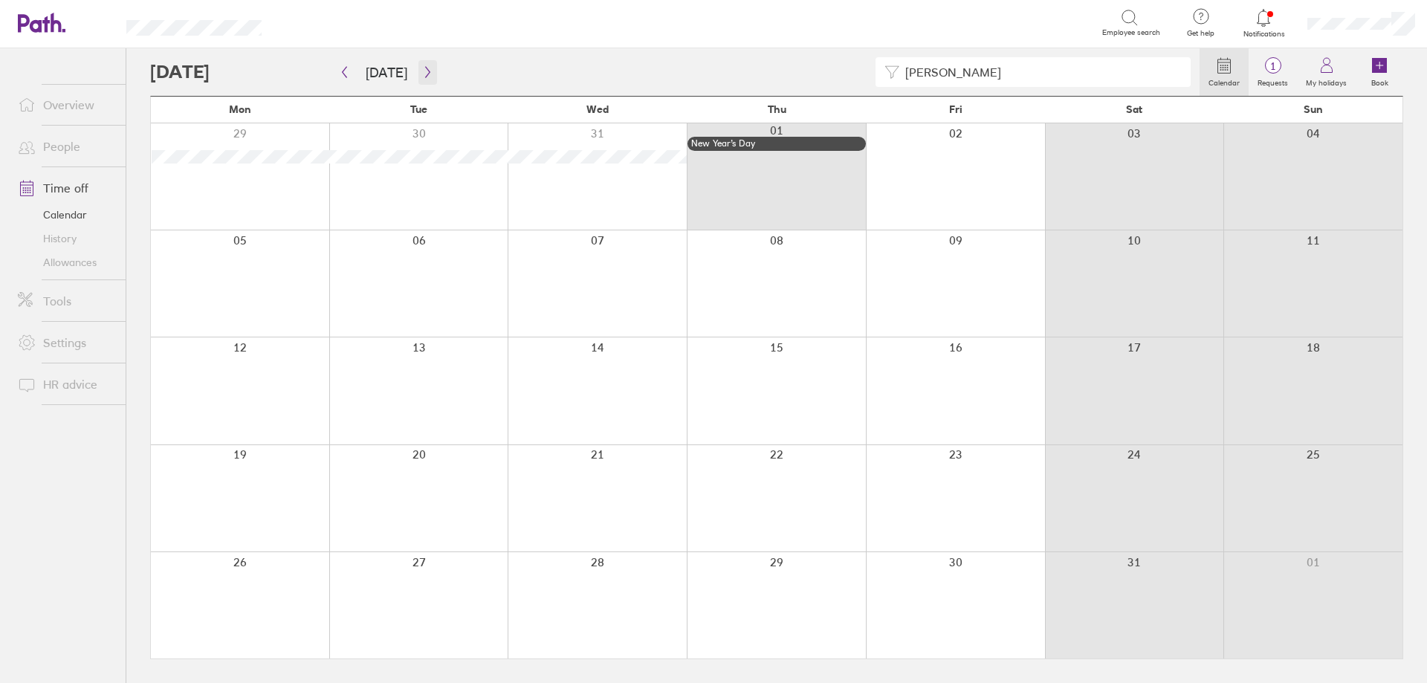
click at [423, 78] on button "button" at bounding box center [427, 72] width 19 height 25
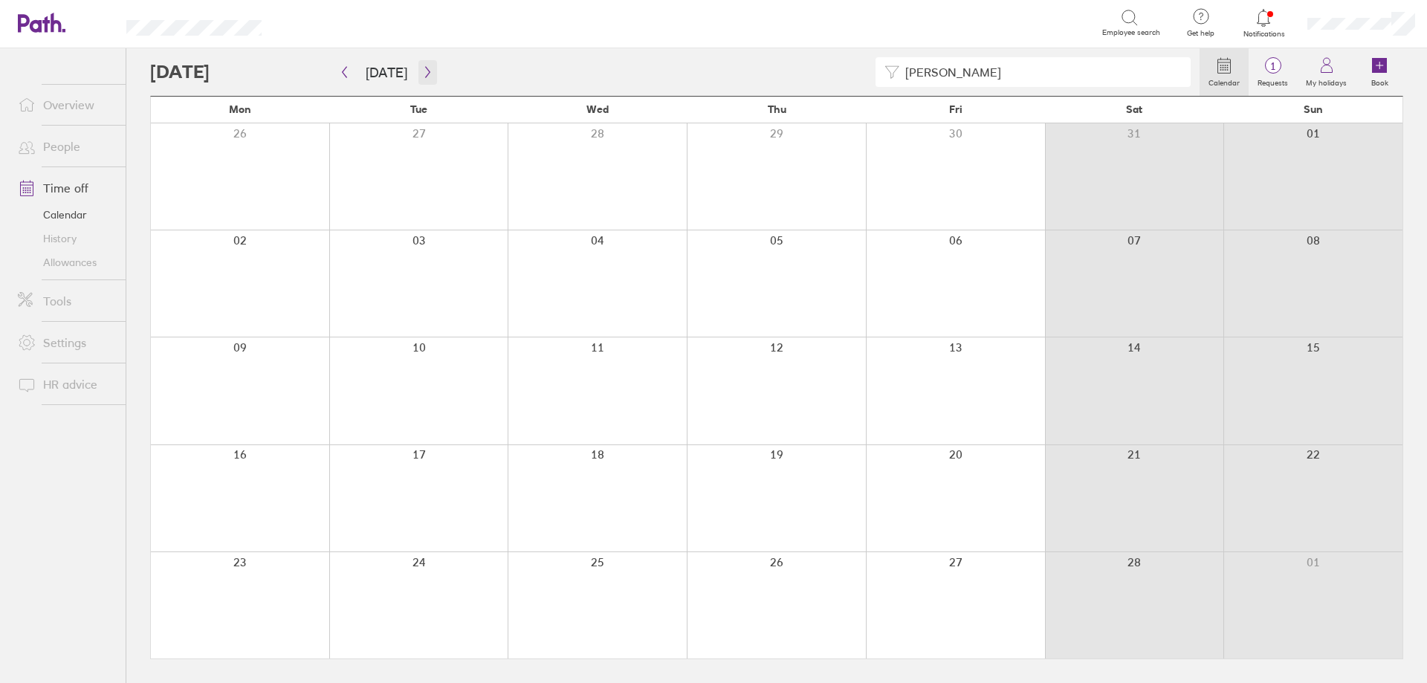
click at [423, 78] on button "button" at bounding box center [427, 72] width 19 height 25
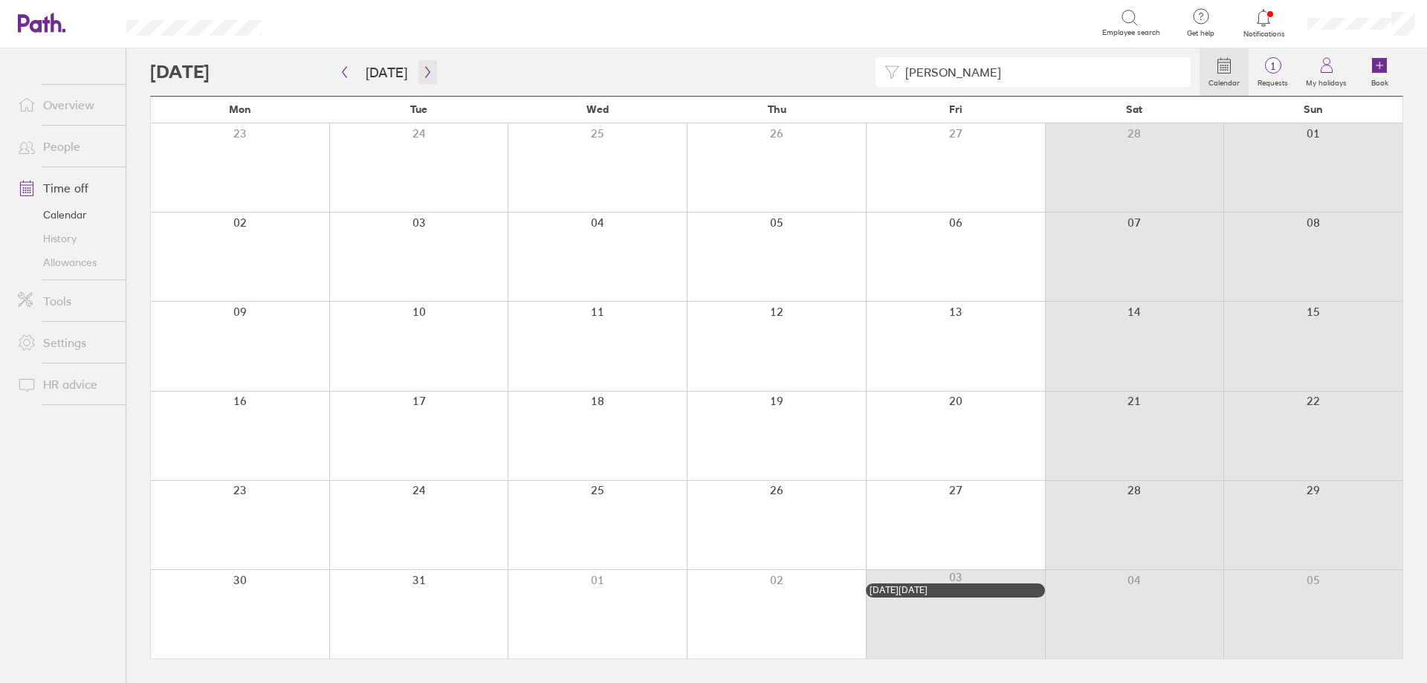
click at [423, 78] on button "button" at bounding box center [427, 72] width 19 height 25
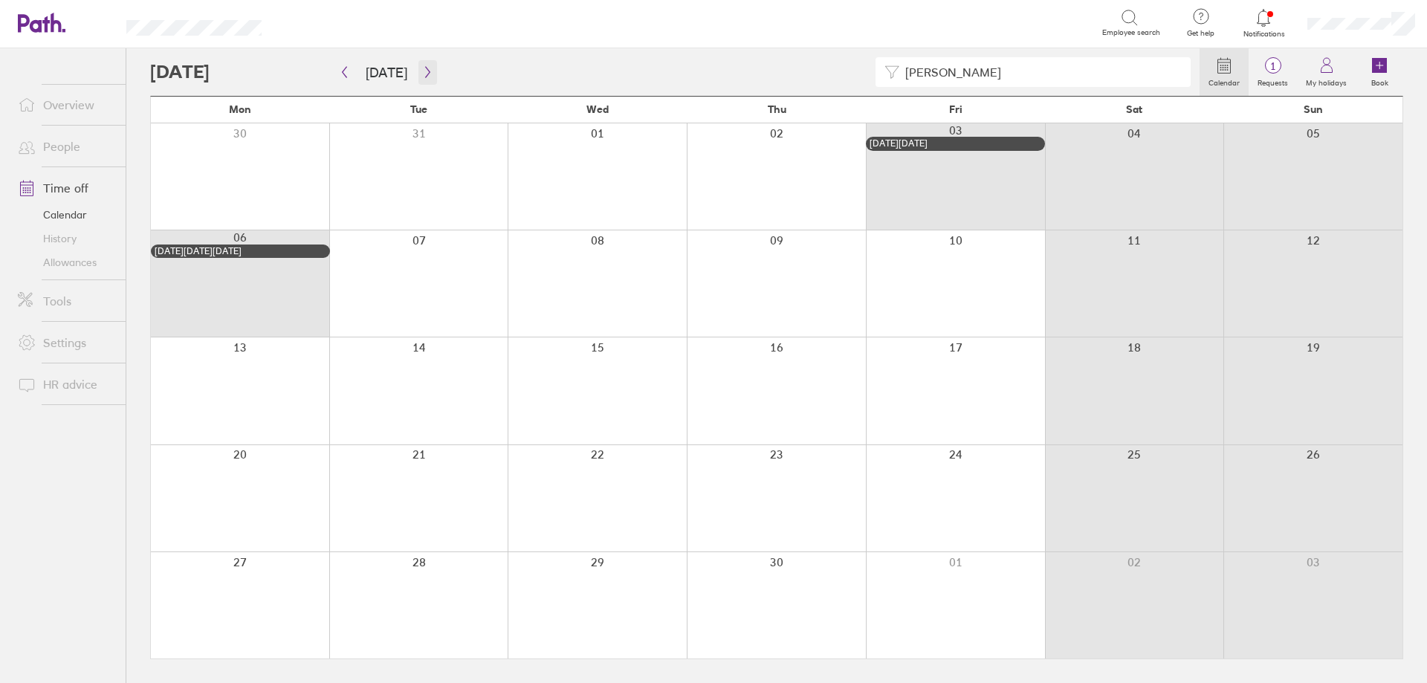
click at [423, 78] on button "button" at bounding box center [427, 72] width 19 height 25
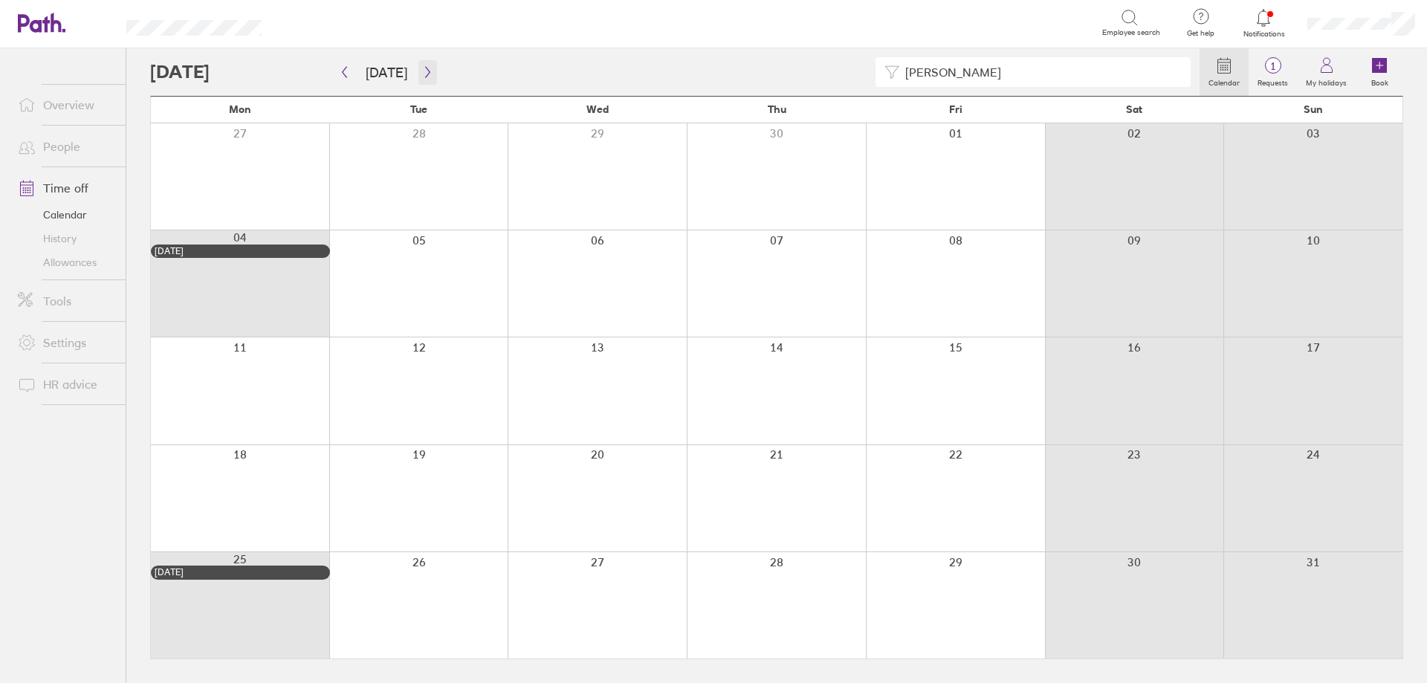
click at [423, 78] on button "button" at bounding box center [427, 72] width 19 height 25
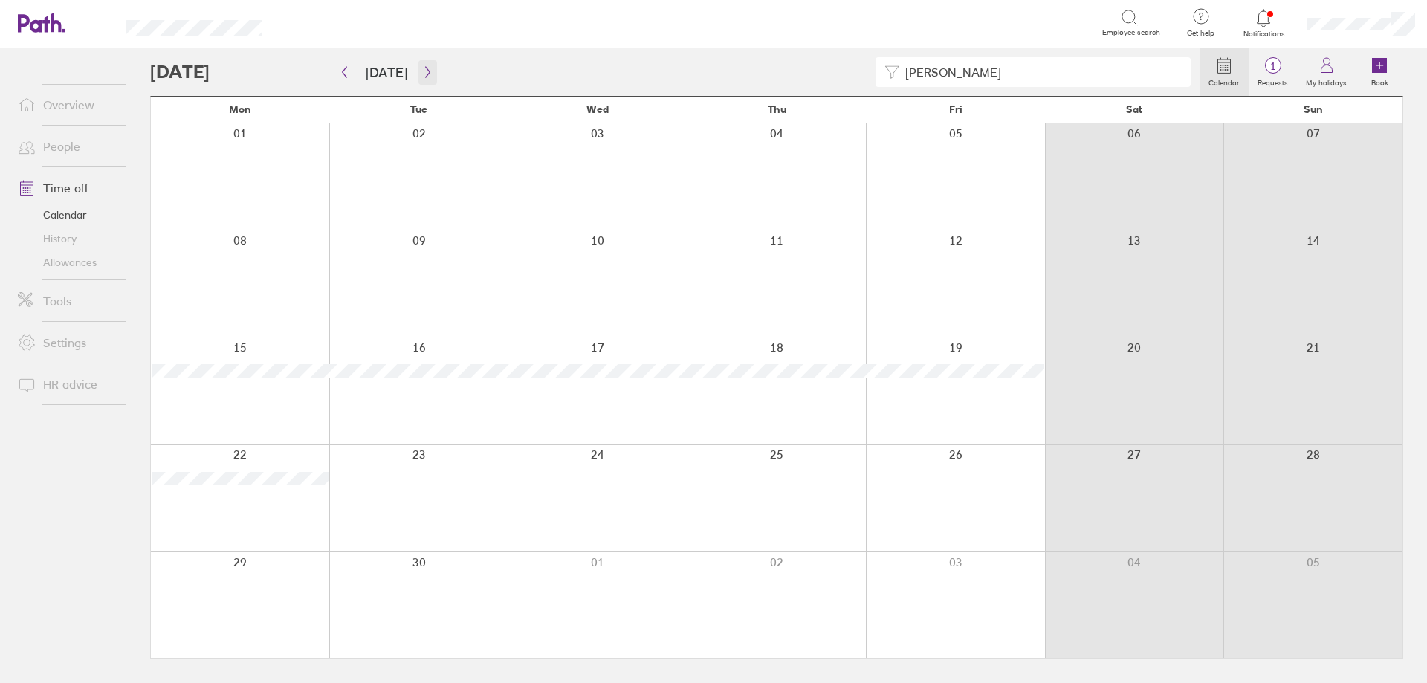
click at [424, 83] on button "button" at bounding box center [427, 72] width 19 height 25
